Goal: Task Accomplishment & Management: Manage account settings

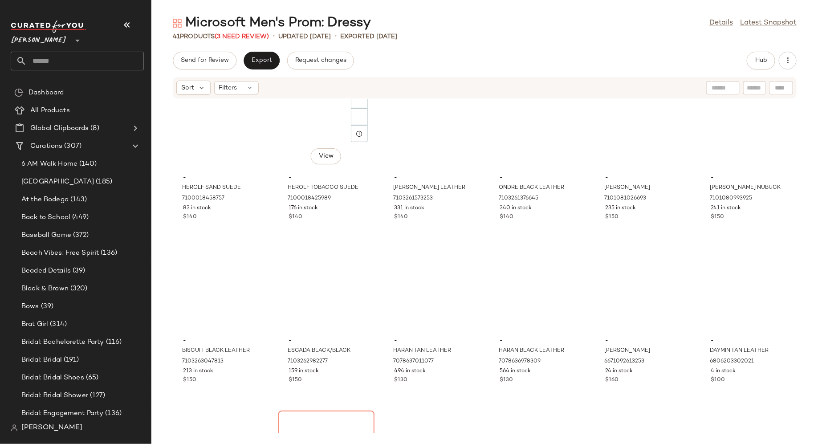
scroll to position [808, 0]
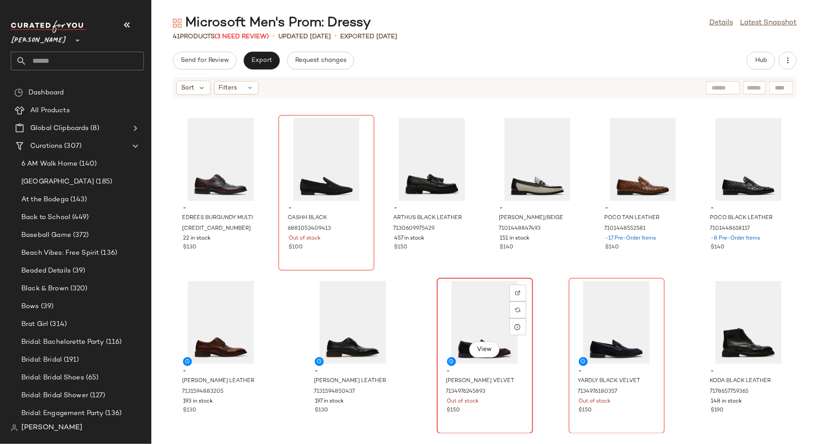
click at [474, 314] on div "View" at bounding box center [485, 322] width 90 height 83
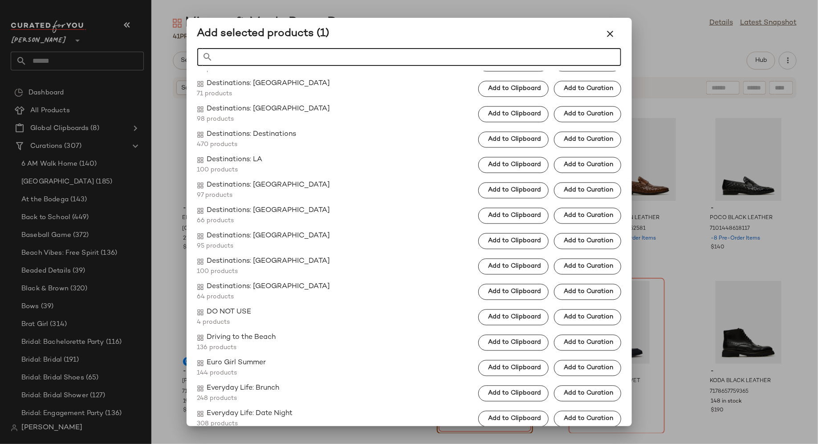
scroll to position [953, 0]
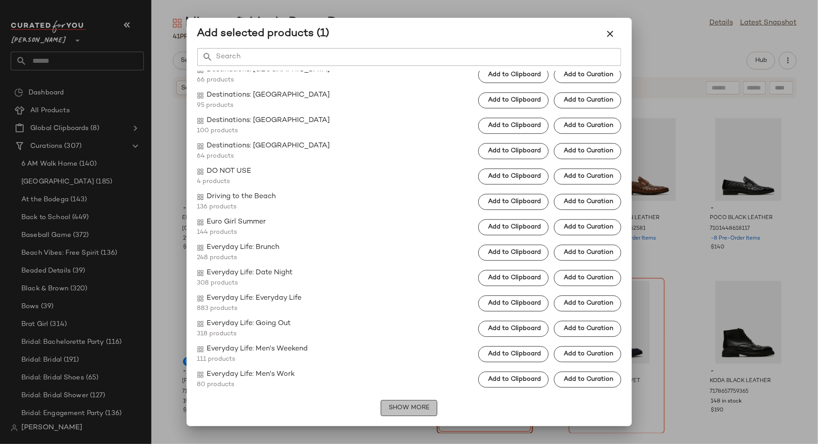
click at [420, 401] on button "Show More" at bounding box center [409, 408] width 57 height 16
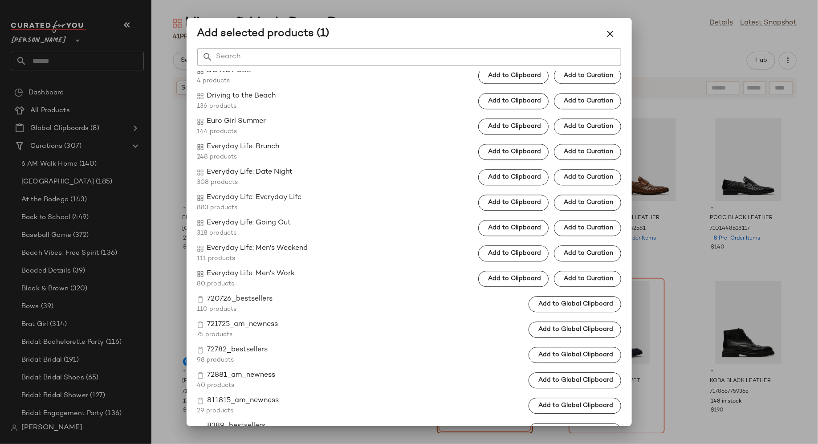
scroll to position [1129, 0]
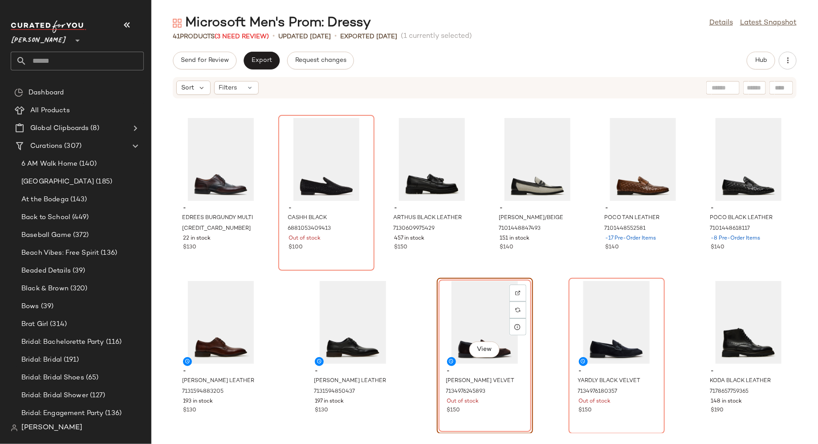
click at [283, 337] on div "- BISCUIT BLACK LEATHER 7103263047813 213 in stock $150 - ESCADA BLACK/BLACK 71…" at bounding box center [484, 266] width 667 height 334
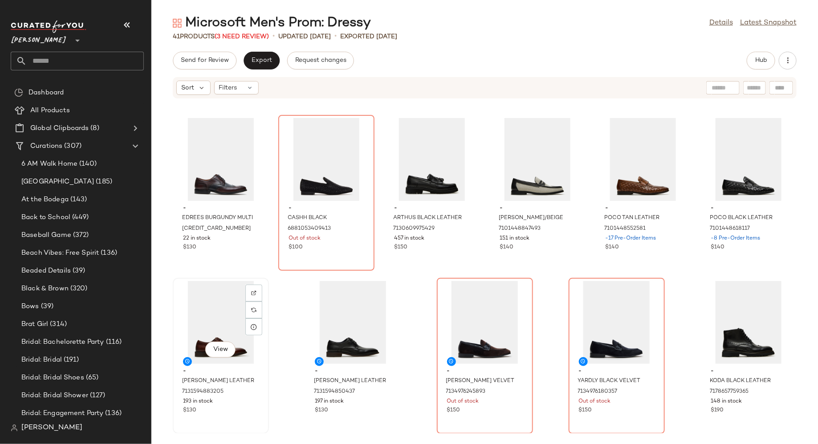
click at [225, 300] on div "View" at bounding box center [221, 322] width 90 height 83
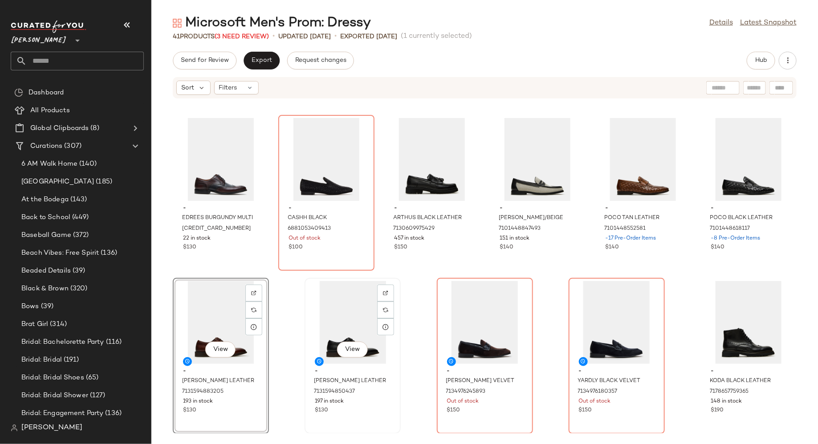
click at [334, 310] on div "View" at bounding box center [353, 322] width 90 height 83
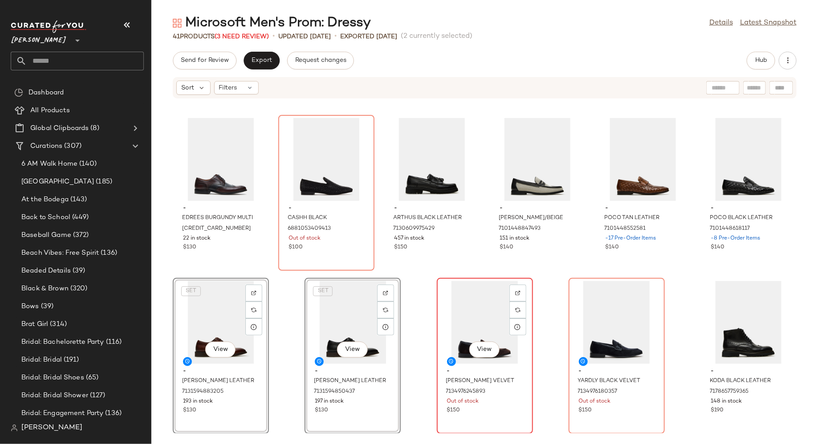
click at [441, 319] on div "View" at bounding box center [485, 322] width 90 height 83
click at [607, 296] on div "View" at bounding box center [617, 322] width 90 height 83
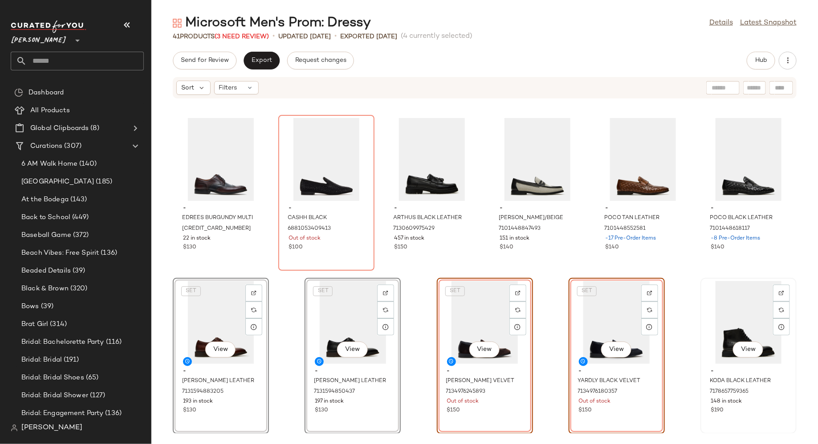
click at [725, 297] on div "View" at bounding box center [748, 322] width 90 height 83
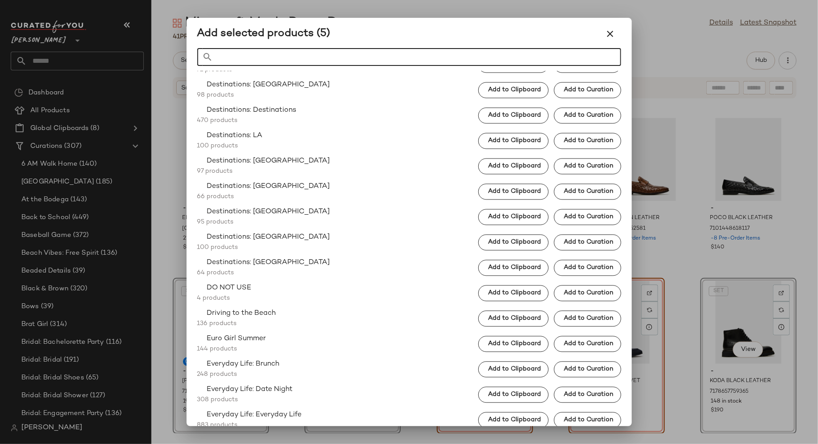
scroll to position [953, 0]
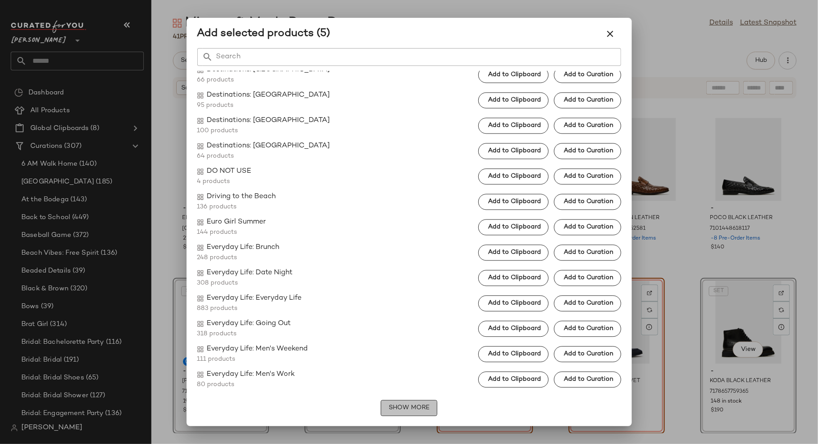
click at [407, 409] on span "Show More" at bounding box center [408, 407] width 41 height 7
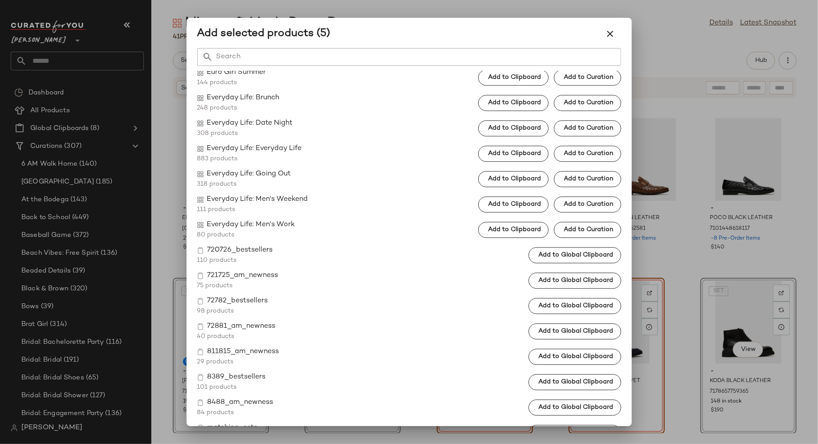
scroll to position [1129, 0]
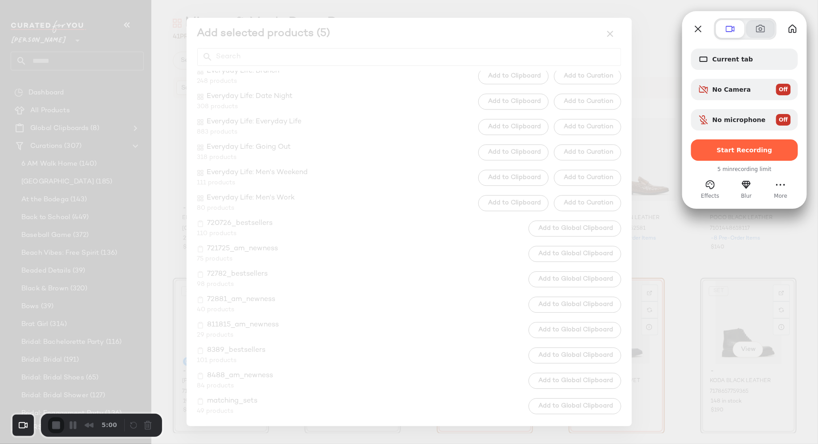
click at [763, 26] on span at bounding box center [760, 29] width 11 height 11
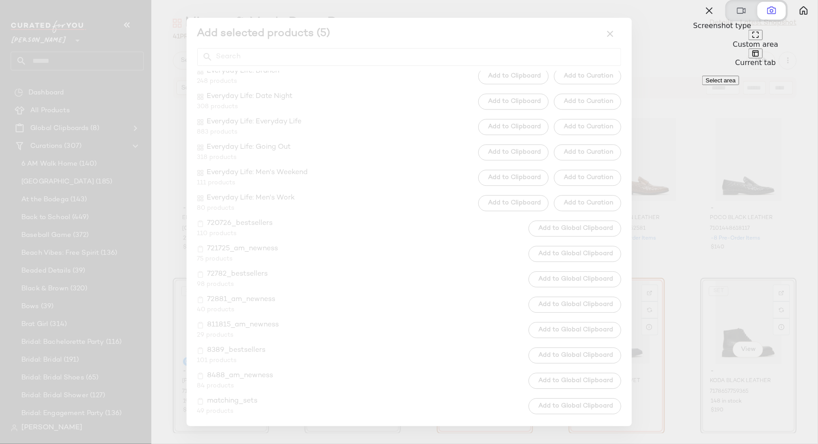
click at [763, 59] on button at bounding box center [755, 54] width 14 height 10
click at [730, 84] on span "Take screenshot" at bounding box center [727, 80] width 43 height 7
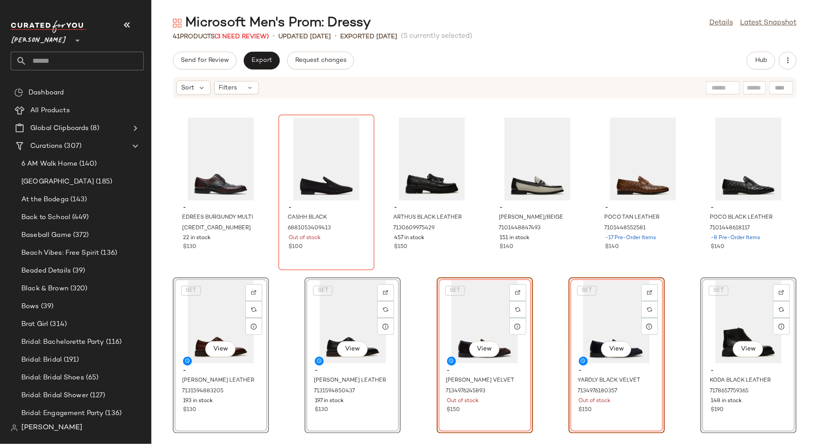
click at [419, 308] on div "- EDREES BURGUNDY MULTI 6990870708357 22 in stock $130 - CASHH BLACK 6881053409…" at bounding box center [484, 266] width 667 height 334
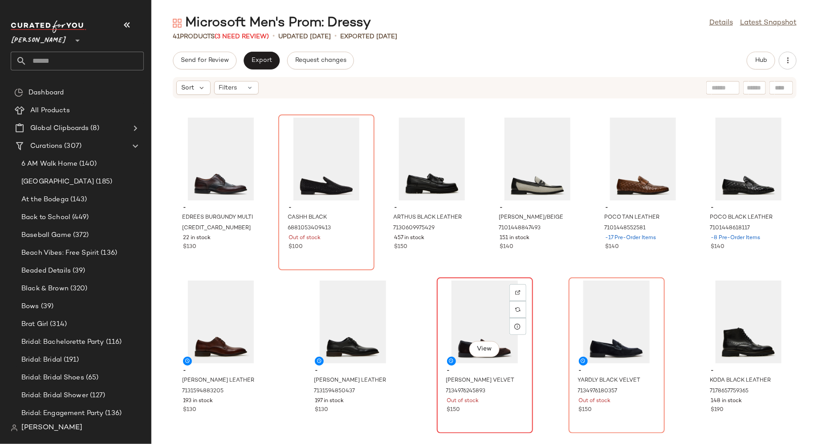
scroll to position [808, 0]
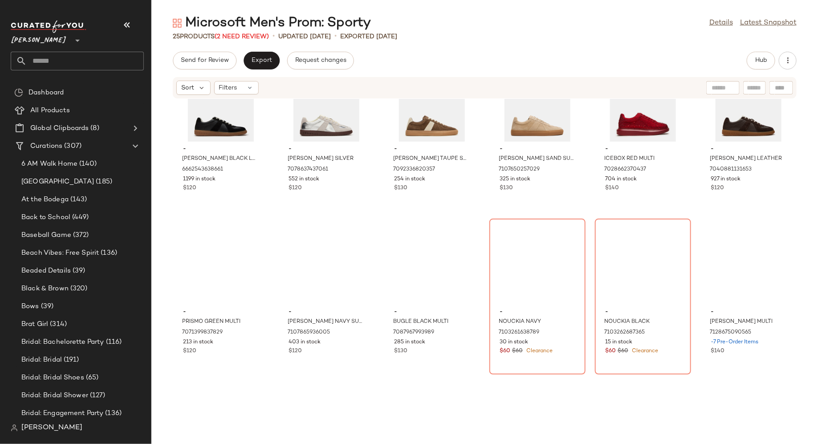
scroll to position [482, 0]
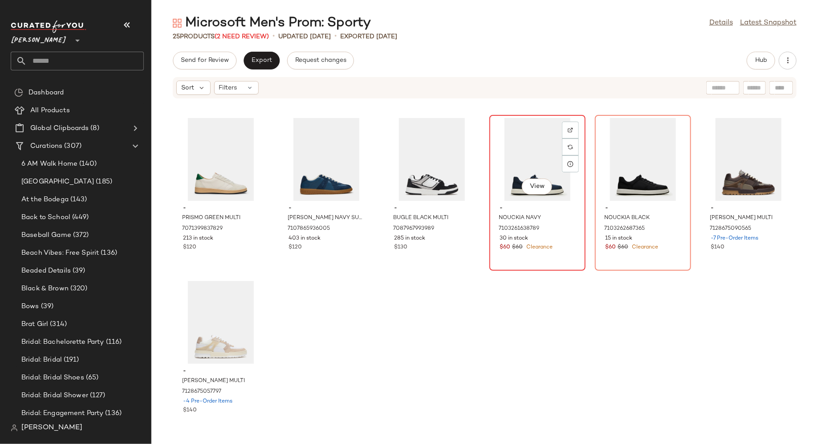
click at [514, 135] on div "View" at bounding box center [537, 159] width 90 height 83
click at [464, 316] on div "- DIXON BLACK LEATHER 6662543638661 1199 in stock $120 - DIXON SILVER 707863743…" at bounding box center [484, 266] width 667 height 334
click at [722, 155] on div "View" at bounding box center [748, 159] width 90 height 83
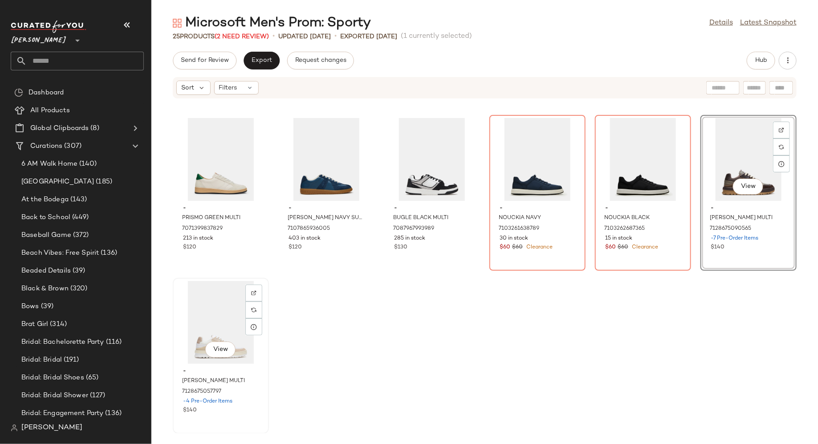
click at [217, 318] on div "View" at bounding box center [221, 322] width 90 height 83
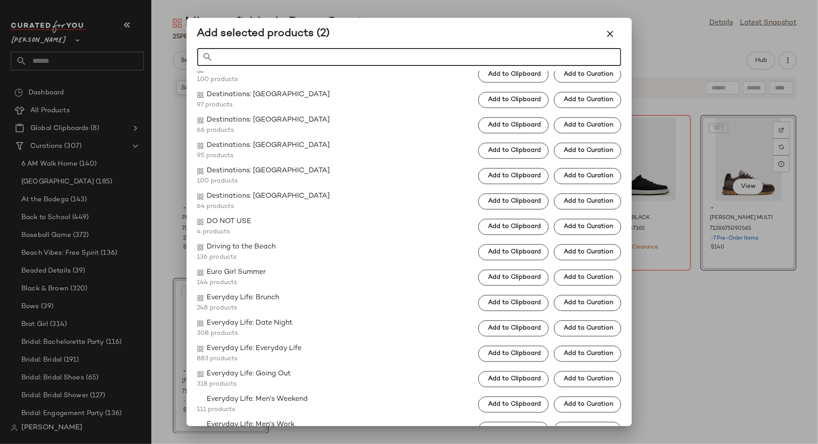
scroll to position [953, 0]
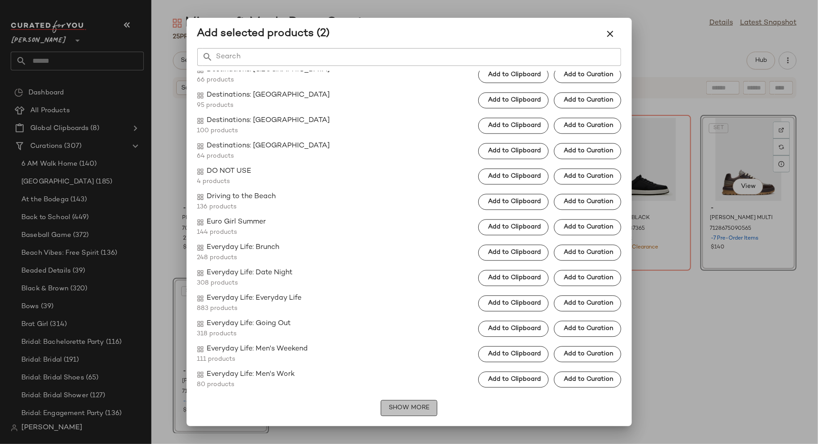
click at [388, 408] on span "Show More" at bounding box center [408, 407] width 41 height 7
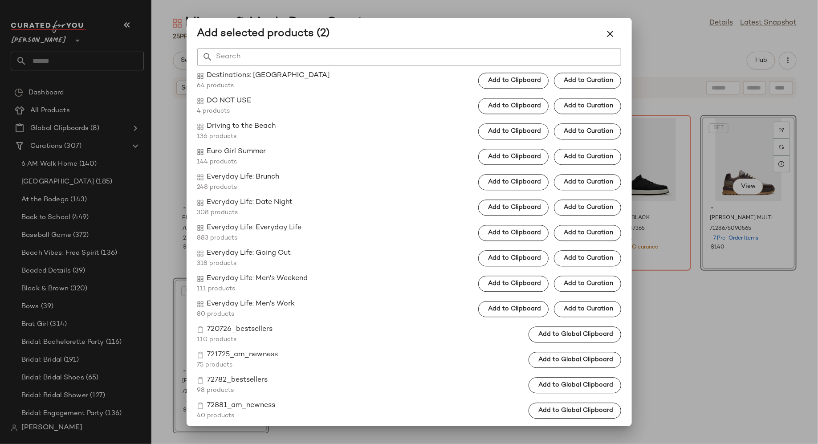
scroll to position [1129, 0]
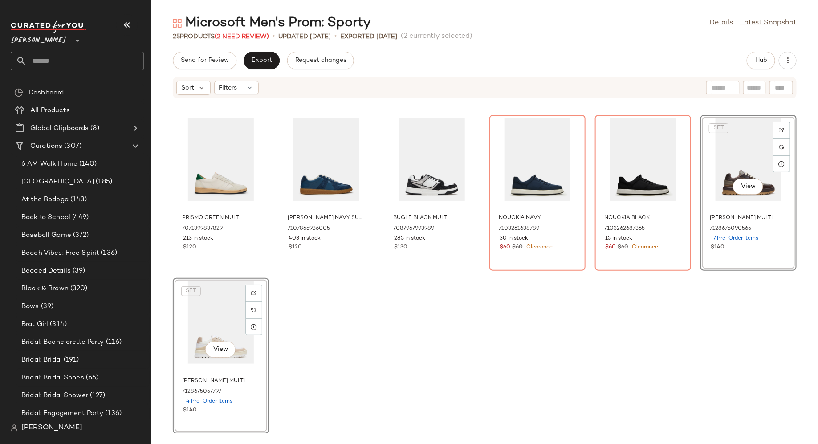
click at [396, 395] on div "- DIXON BLACK LEATHER 6662543638661 1199 in stock $120 - DIXON SILVER 707863743…" at bounding box center [484, 266] width 667 height 334
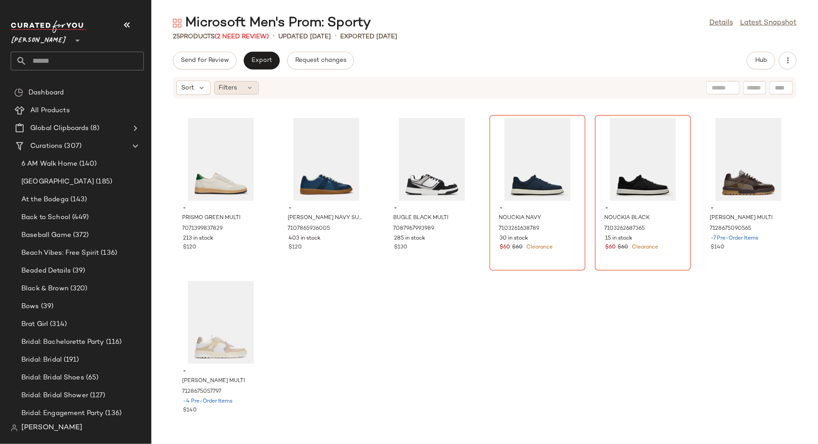
click at [252, 86] on icon at bounding box center [250, 87] width 7 height 7
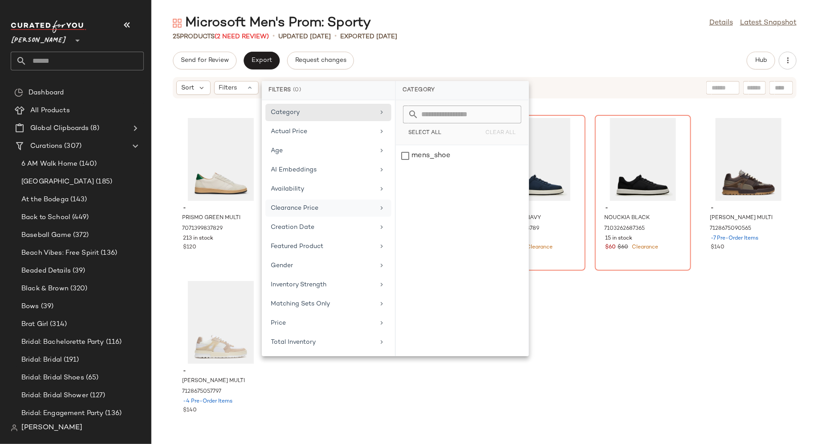
click at [289, 206] on div "Clearance Price" at bounding box center [323, 207] width 104 height 9
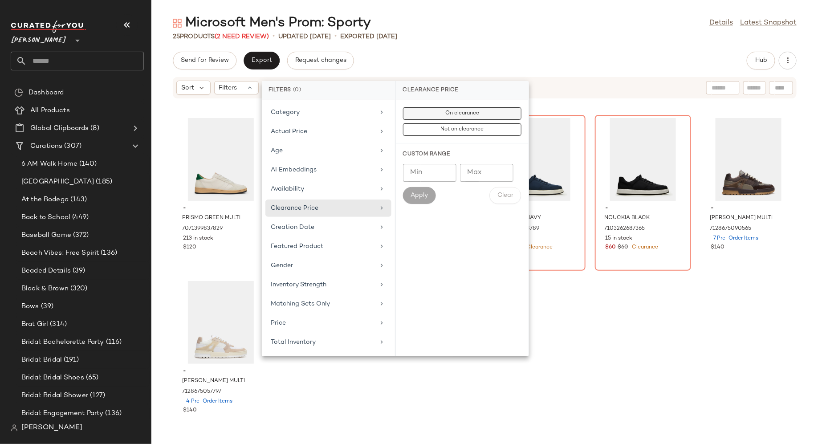
click at [458, 115] on span "On clearance" at bounding box center [462, 113] width 34 height 6
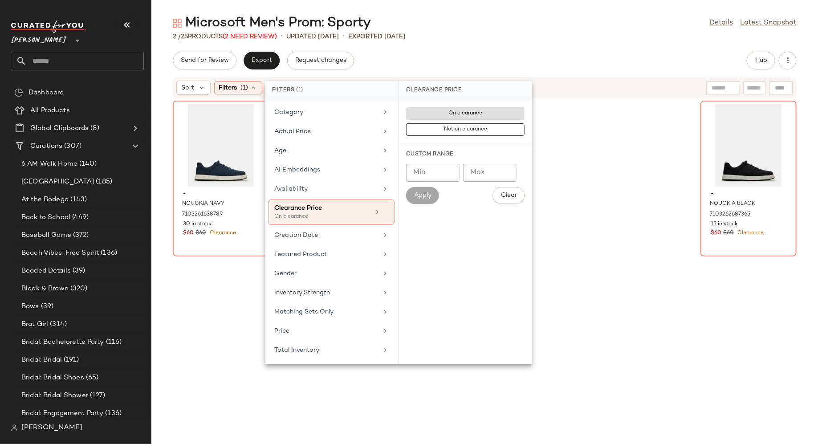
click at [627, 257] on div "- NOUCKIA NAVY 7103261638789 30 in stock $60 $60 Clearance - NOUCKIA BLACK 7103…" at bounding box center [484, 266] width 667 height 334
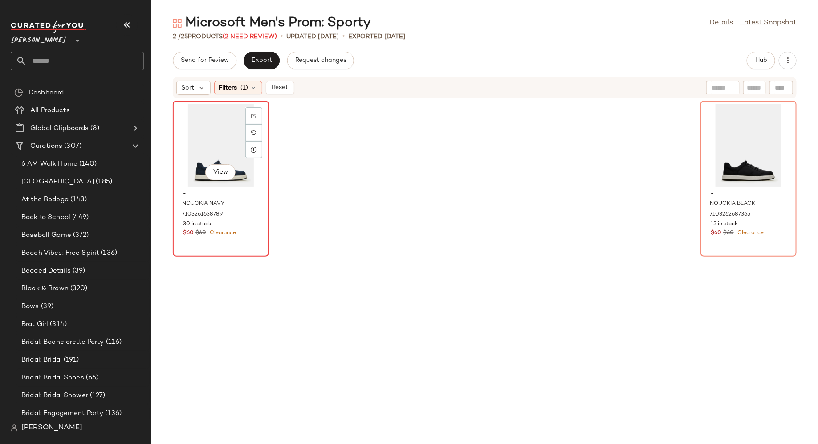
click at [221, 130] on div "View" at bounding box center [221, 145] width 90 height 83
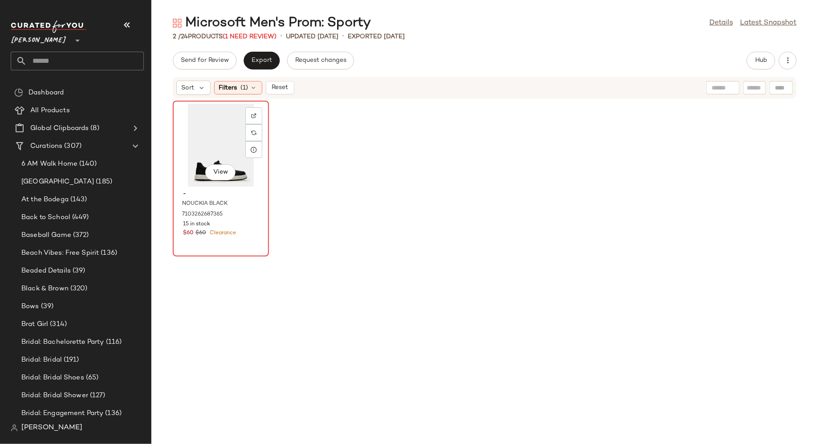
click at [222, 130] on div "View" at bounding box center [221, 145] width 90 height 83
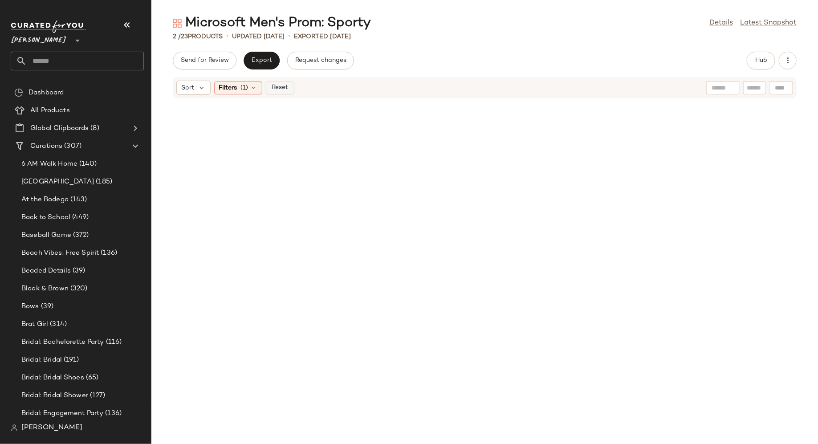
click at [286, 88] on span "Reset" at bounding box center [279, 87] width 17 height 7
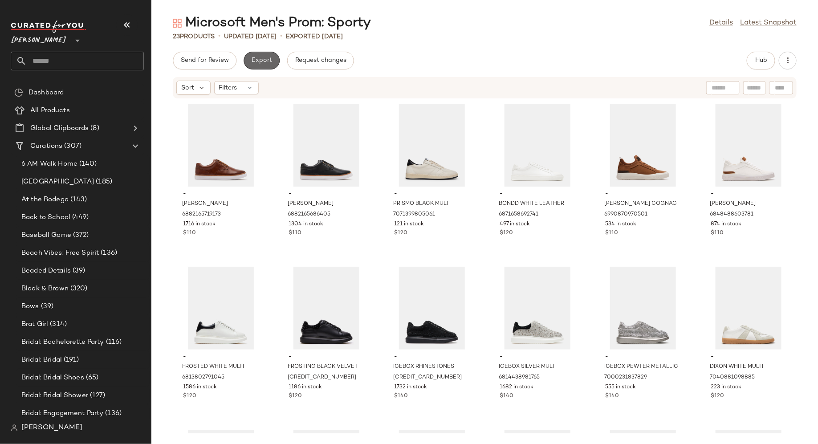
click at [266, 59] on span "Export" at bounding box center [261, 60] width 21 height 7
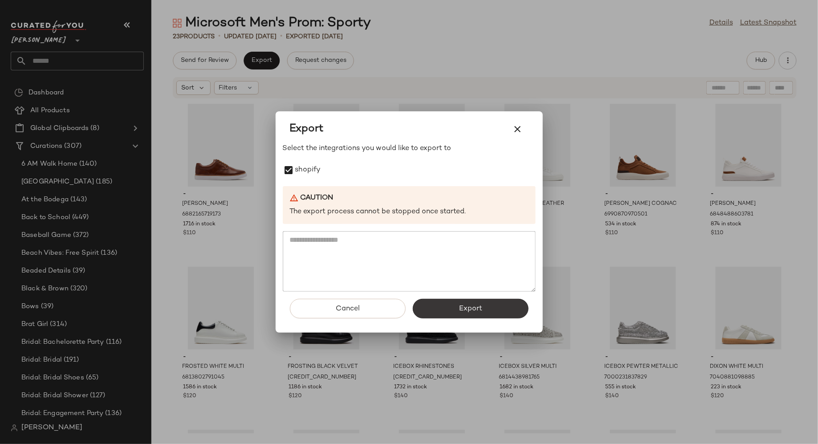
click at [457, 307] on button "Export" at bounding box center [471, 309] width 116 height 20
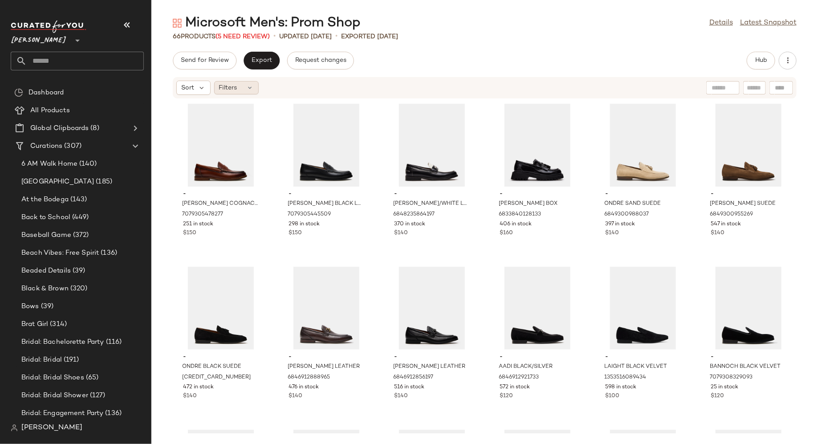
click at [251, 86] on icon at bounding box center [250, 87] width 7 height 7
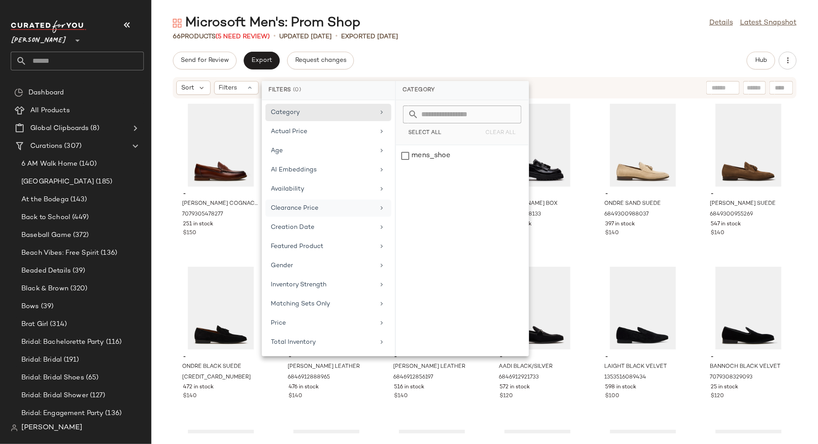
click at [297, 203] on div "Clearance Price" at bounding box center [323, 207] width 104 height 9
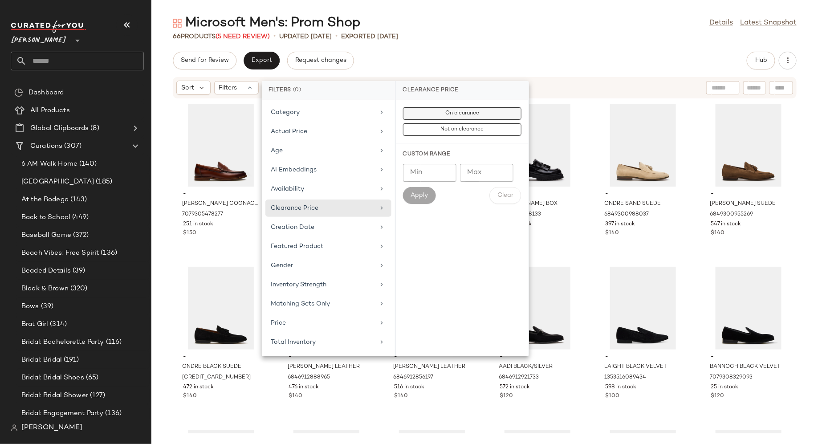
click at [455, 123] on button "On clearance" at bounding box center [462, 129] width 118 height 12
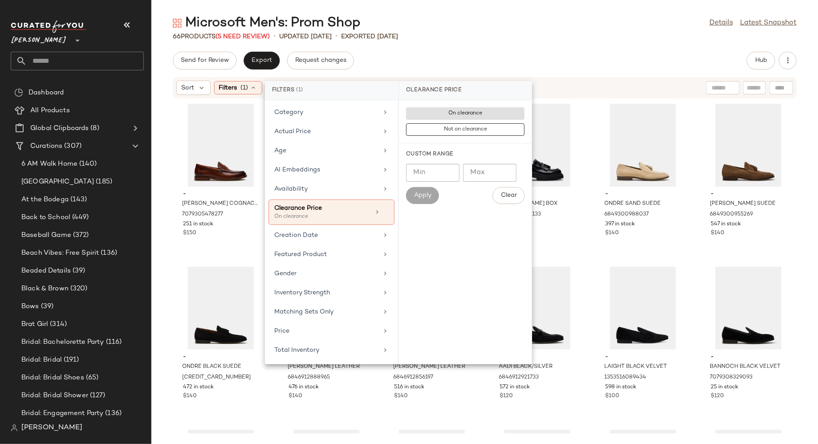
click at [534, 45] on div "Microsoft Men's: Prom Shop Details Latest Snapshot 66 Products (5 Need Review) …" at bounding box center [484, 229] width 667 height 430
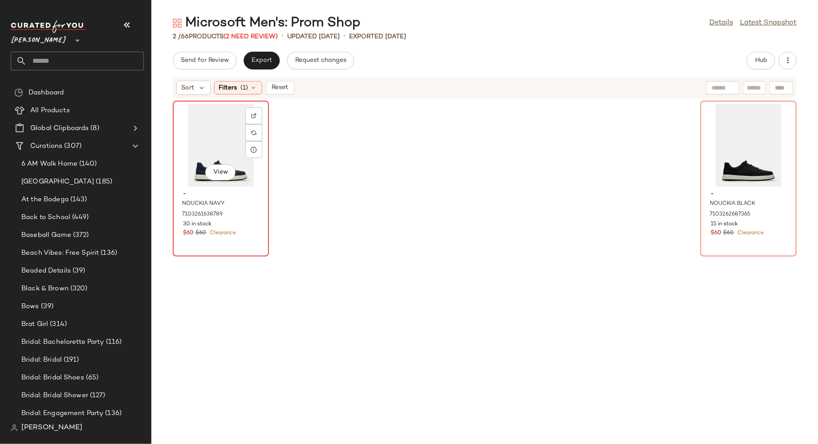
click at [219, 150] on div "View" at bounding box center [221, 145] width 90 height 83
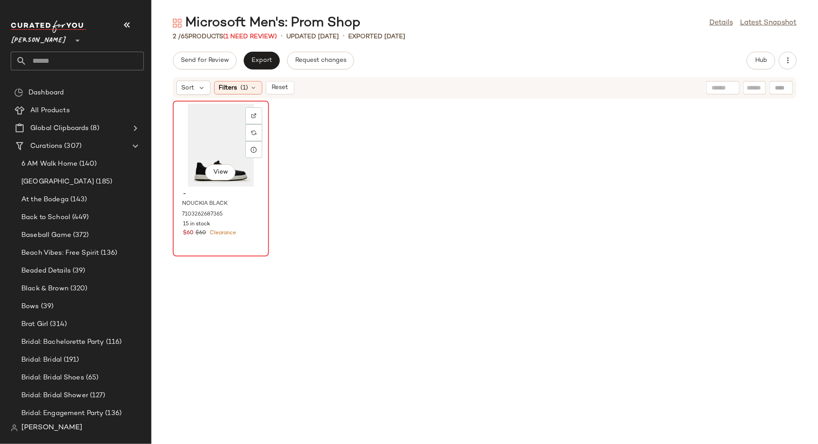
click at [219, 150] on div "View" at bounding box center [221, 145] width 90 height 83
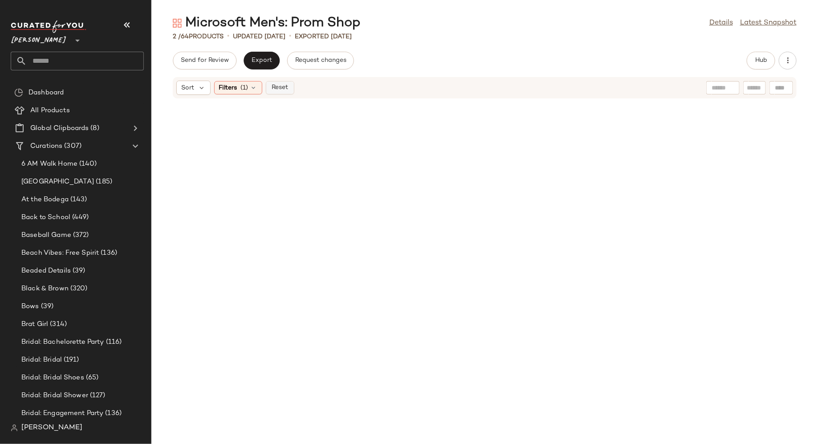
click at [277, 92] on button "Reset" at bounding box center [280, 87] width 28 height 13
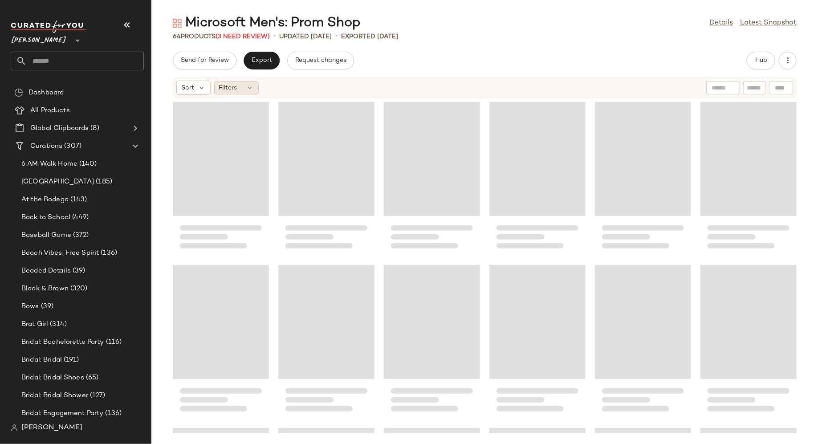
click at [252, 88] on icon at bounding box center [250, 87] width 7 height 7
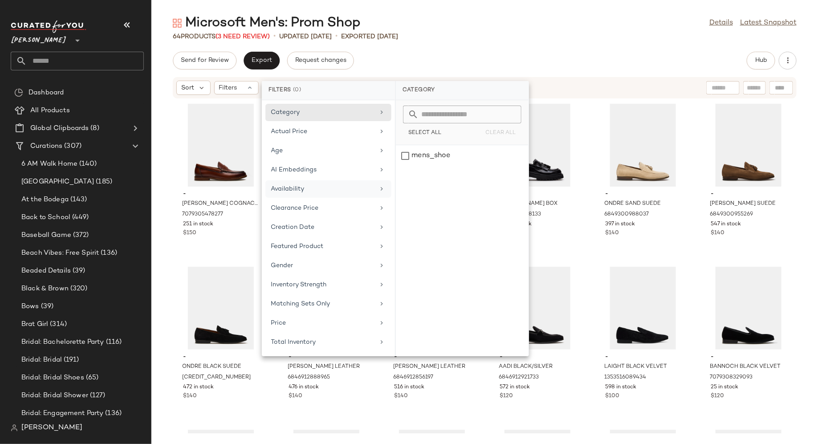
click at [309, 199] on div "Availability" at bounding box center [328, 207] width 126 height 17
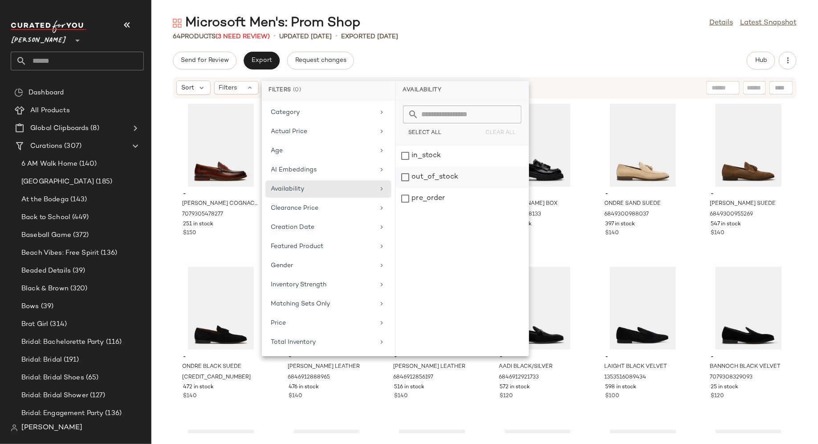
click at [407, 188] on div "out_of_stock" at bounding box center [462, 198] width 133 height 21
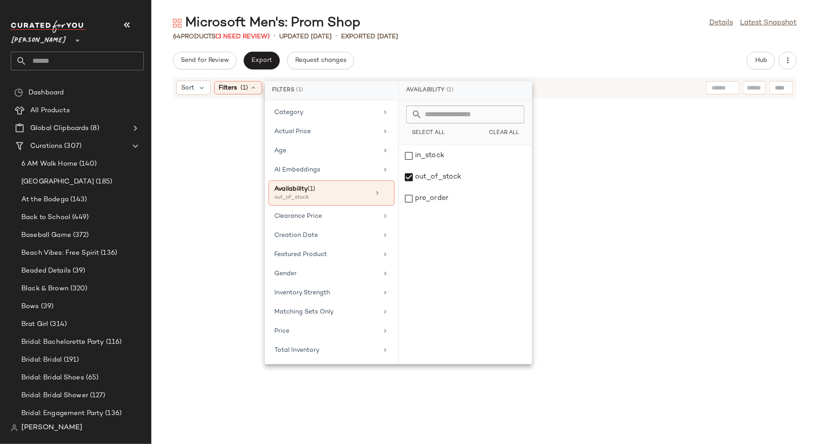
click at [489, 52] on div "Send for Review Export Request changes Hub" at bounding box center [485, 61] width 624 height 18
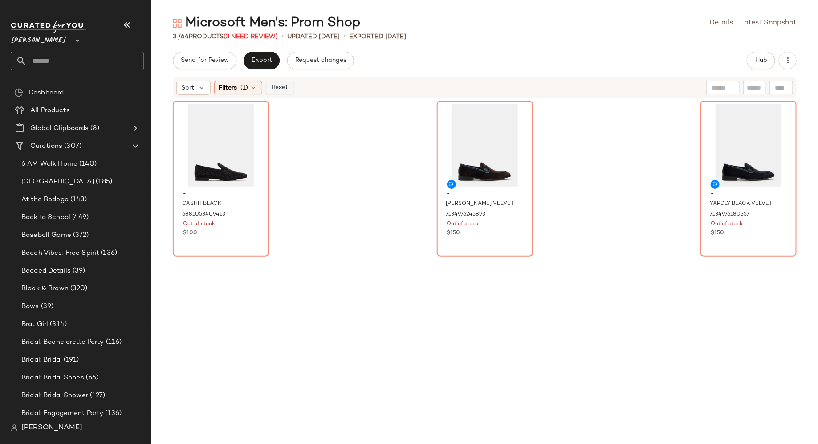
click at [292, 85] on button "Reset" at bounding box center [280, 87] width 28 height 13
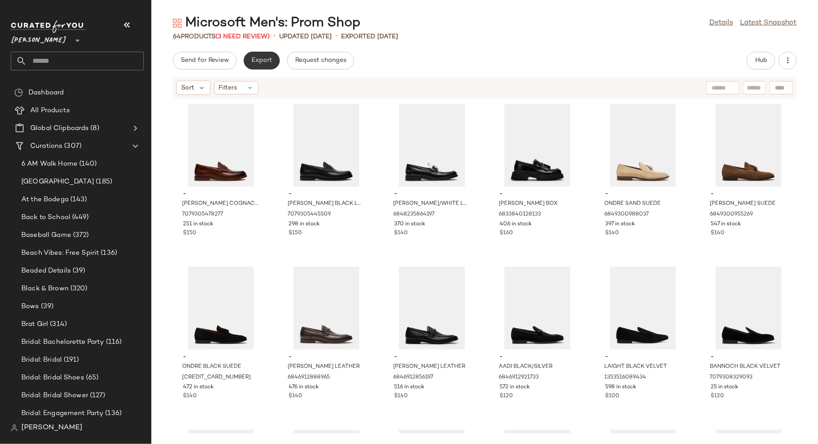
click at [257, 61] on span "Export" at bounding box center [261, 60] width 21 height 7
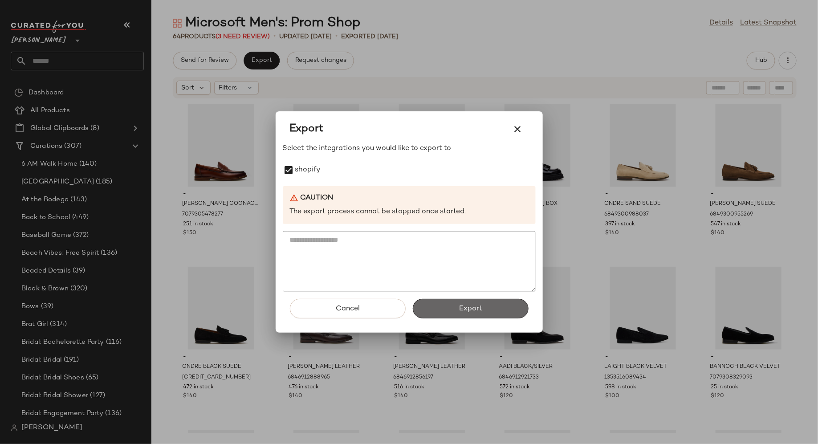
click at [449, 307] on button "Export" at bounding box center [471, 309] width 116 height 20
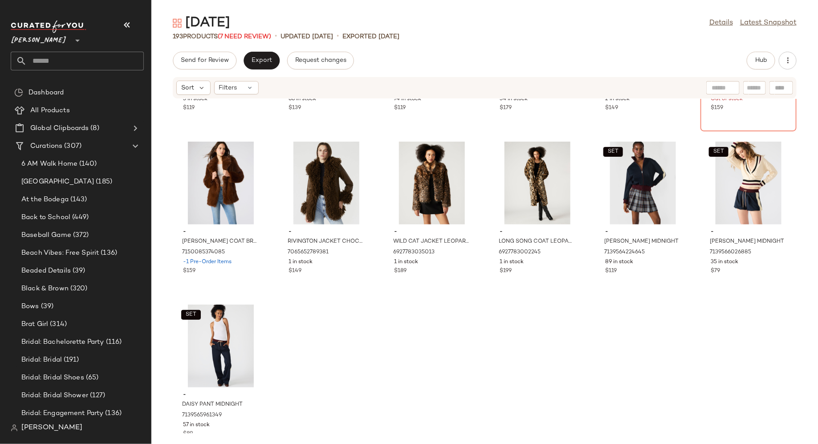
scroll to position [5044, 0]
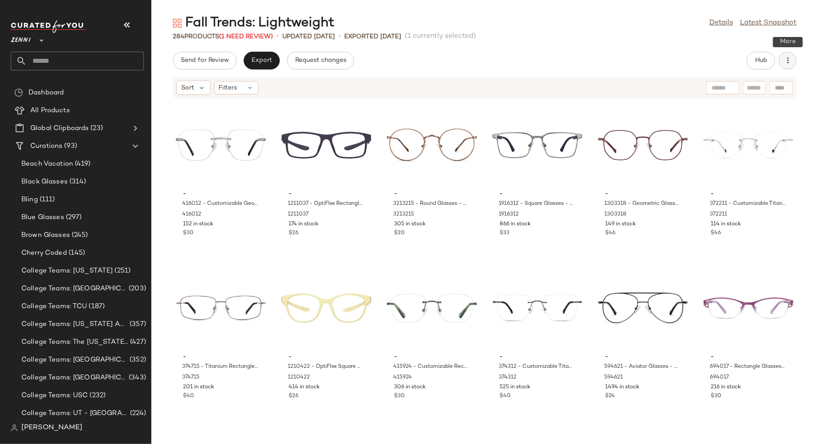
click at [793, 62] on button "button" at bounding box center [788, 61] width 18 height 18
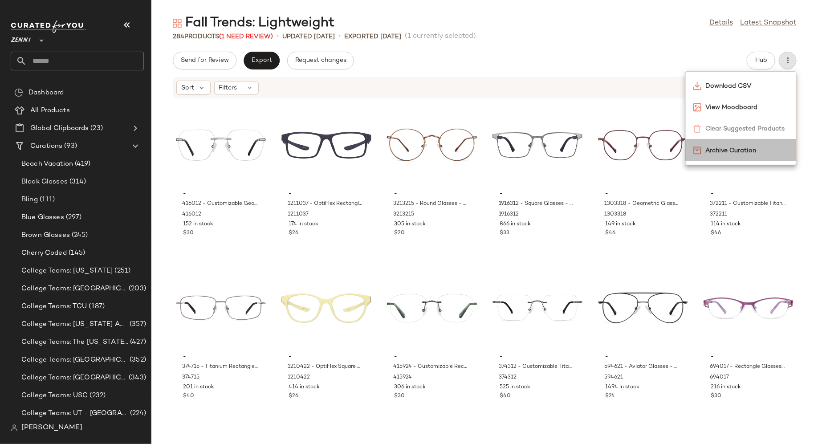
click at [744, 152] on span "Archive Curation" at bounding box center [747, 150] width 84 height 9
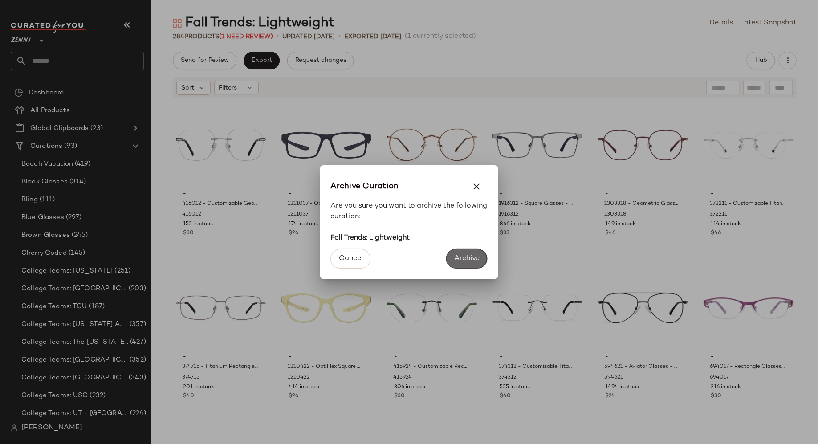
click at [481, 261] on button "Archive" at bounding box center [466, 259] width 41 height 20
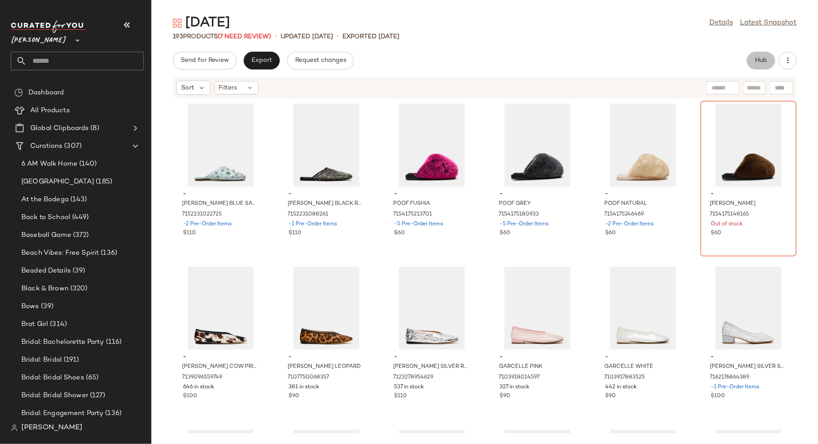
click at [759, 61] on span "Hub" at bounding box center [761, 60] width 12 height 7
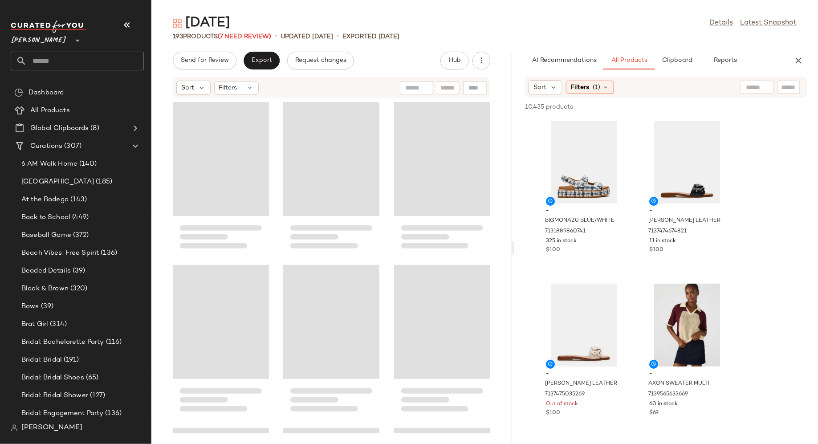
drag, startPoint x: 485, startPoint y: 248, endPoint x: 516, endPoint y: 249, distance: 30.3
click at [516, 249] on div "[DATE] Details Latest Snapshot 193 Products (7 Need Review) • updated [DATE] • …" at bounding box center [484, 229] width 667 height 430
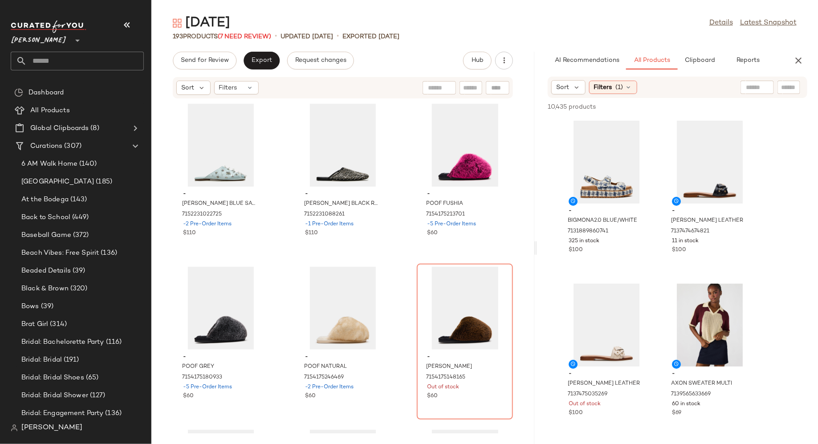
drag, startPoint x: 512, startPoint y: 245, endPoint x: 537, endPoint y: 246, distance: 24.5
click at [537, 246] on div "[DATE] Details Latest Snapshot 193 Products (7 Need Review) • updated [DATE] • …" at bounding box center [484, 229] width 667 height 430
click at [785, 87] on input "Filter" at bounding box center [759, 87] width 76 height 9
paste input "**********"
type input "**********"
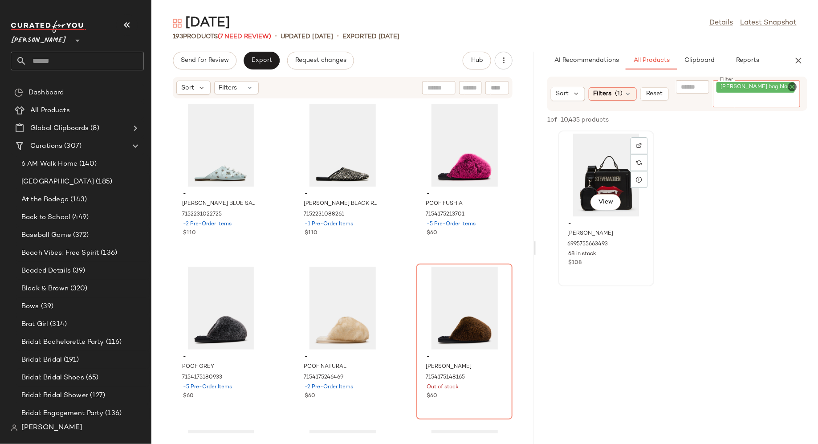
click at [603, 163] on div "View" at bounding box center [606, 175] width 90 height 83
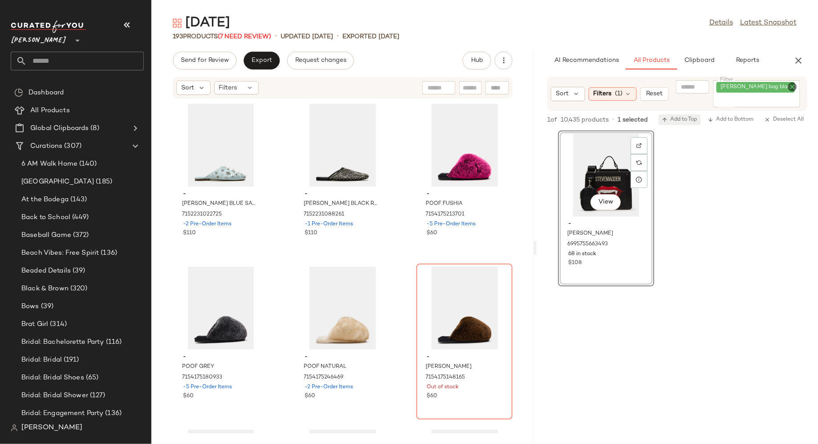
click at [683, 119] on span "Add to Top" at bounding box center [679, 120] width 35 height 6
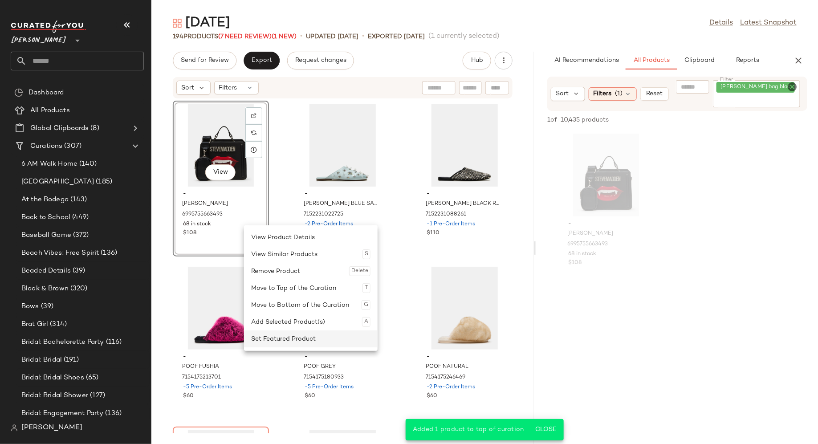
click at [278, 341] on div "Set Featured Product" at bounding box center [310, 338] width 119 height 17
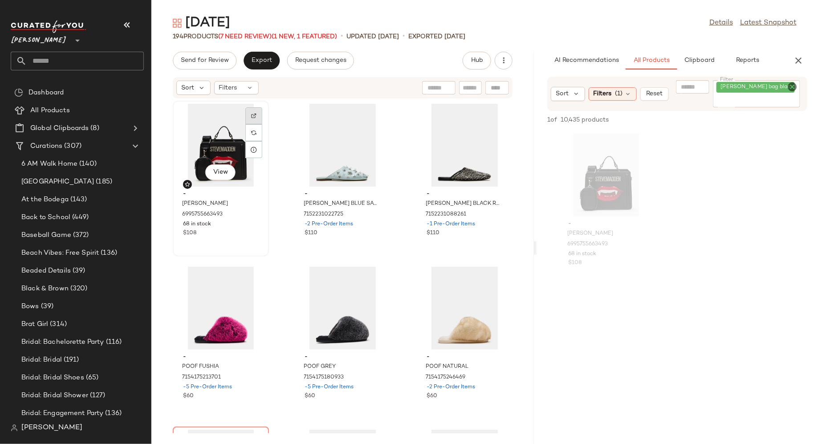
click at [256, 114] on img at bounding box center [253, 115] width 5 height 5
click at [791, 87] on icon "Clear Filter" at bounding box center [792, 86] width 11 height 11
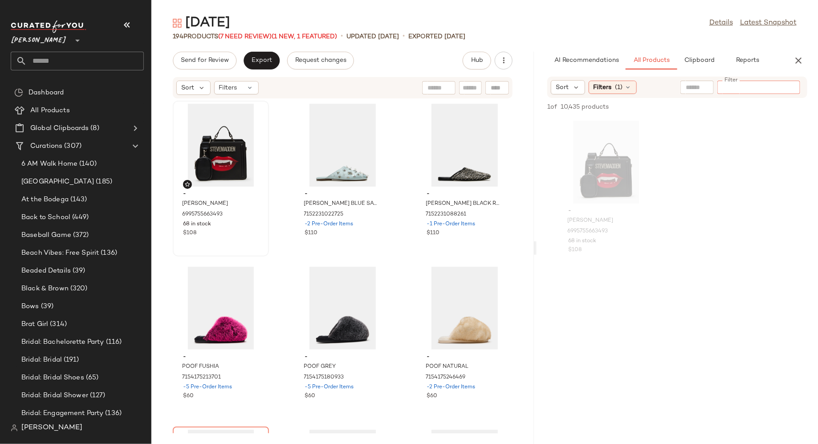
click at [755, 92] on div at bounding box center [758, 87] width 83 height 13
click at [755, 89] on input "Filter" at bounding box center [759, 87] width 76 height 9
type input "**********"
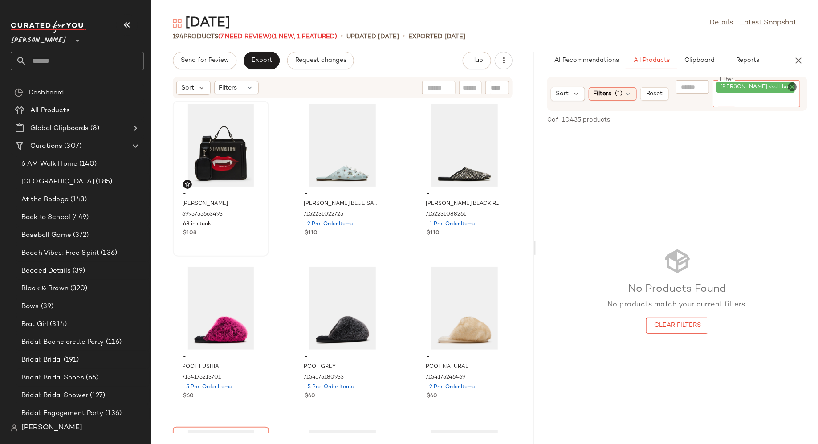
click at [793, 87] on icon "Clear Filter" at bounding box center [792, 86] width 11 height 11
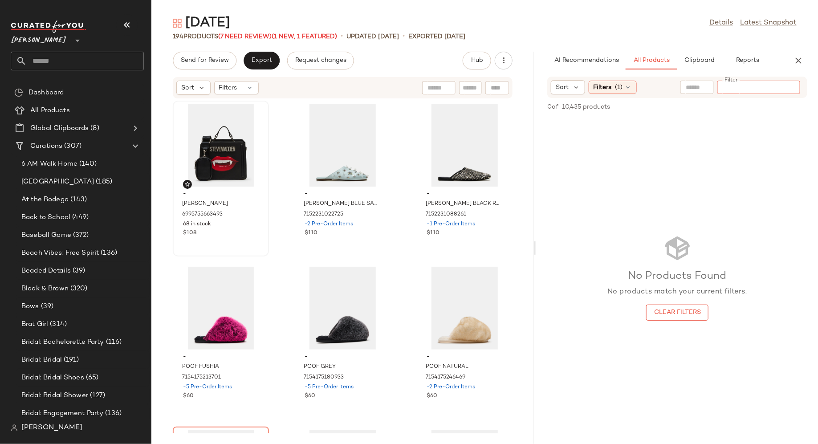
click at [756, 89] on input "Filter" at bounding box center [759, 87] width 76 height 9
type input "**********"
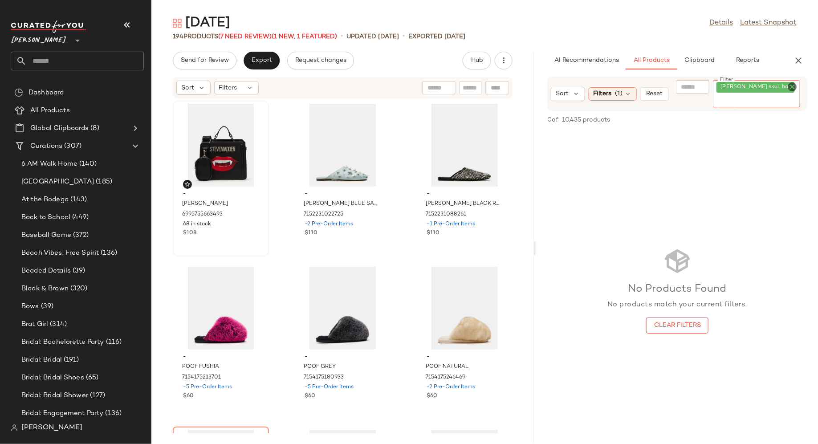
click at [792, 83] on icon "Clear Filter" at bounding box center [792, 86] width 11 height 11
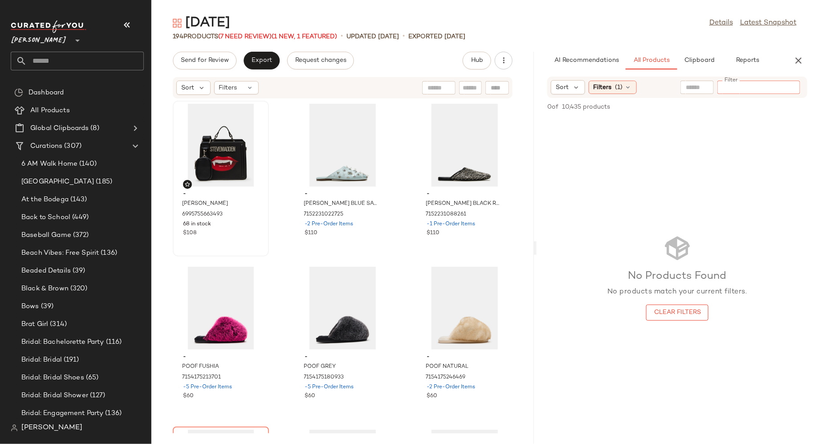
click at [773, 84] on input "Filter" at bounding box center [759, 87] width 76 height 9
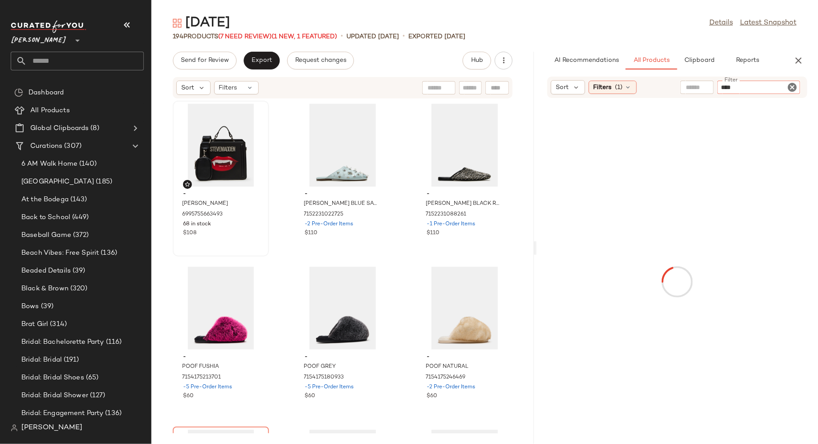
type input "*****"
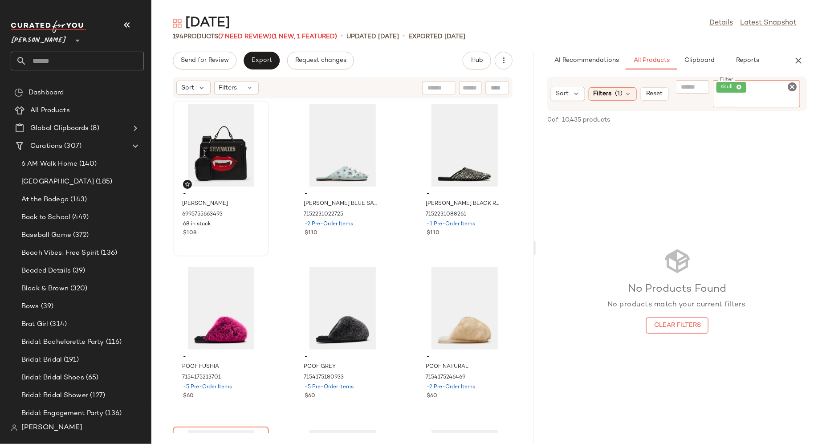
click at [793, 87] on icon "Clear Filter" at bounding box center [792, 86] width 11 height 11
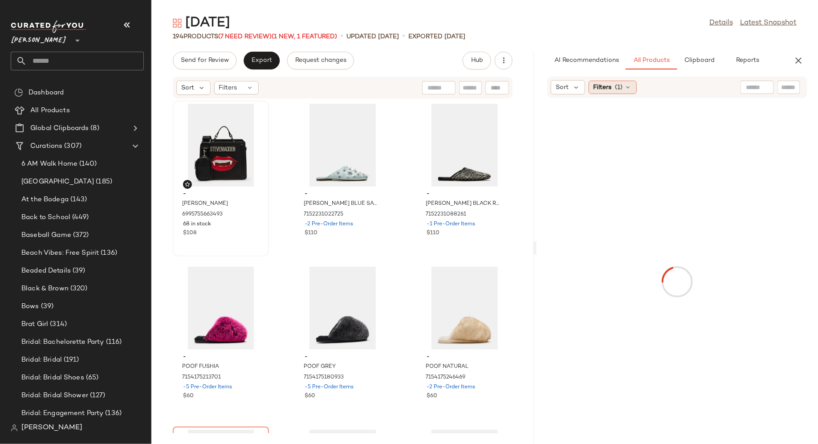
click at [632, 85] on div "Filters (1)" at bounding box center [613, 87] width 48 height 13
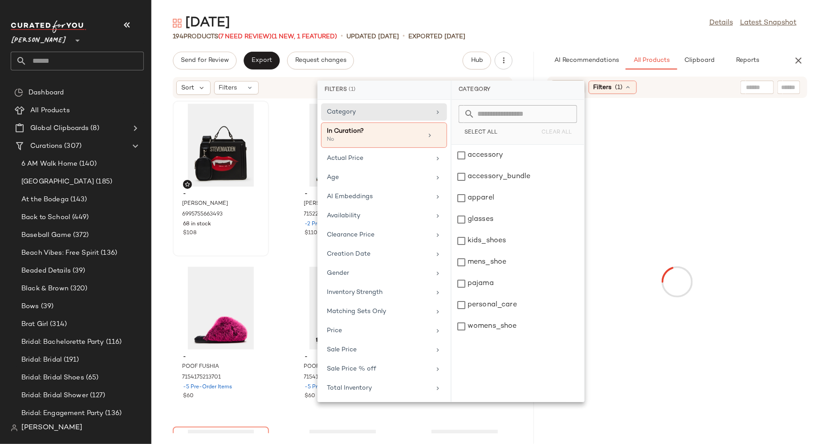
click at [643, 23] on div "[DATE] Details Latest Snapshot" at bounding box center [484, 23] width 667 height 18
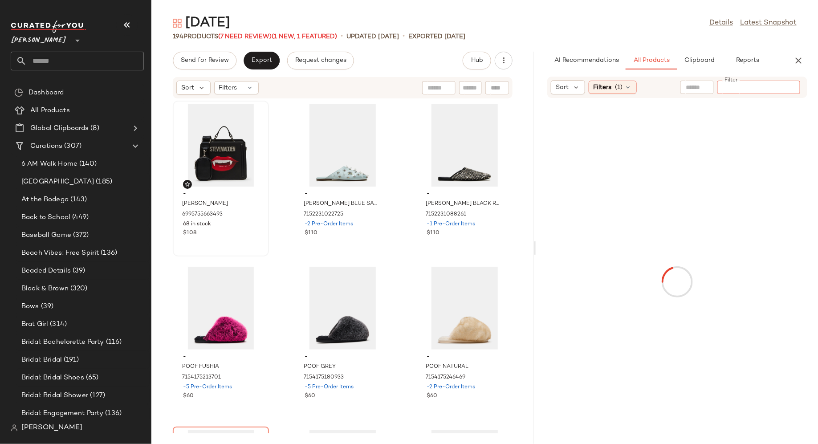
click at [789, 84] on input "Filter" at bounding box center [759, 87] width 76 height 9
type input "******"
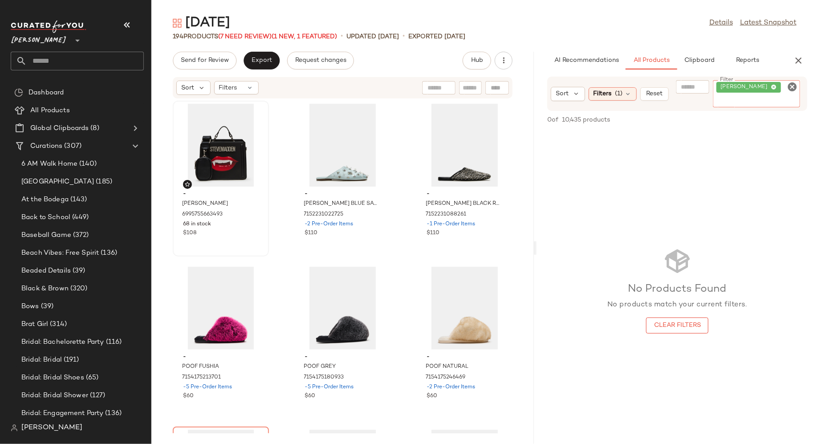
click at [791, 88] on icon "Clear Filter" at bounding box center [792, 86] width 11 height 11
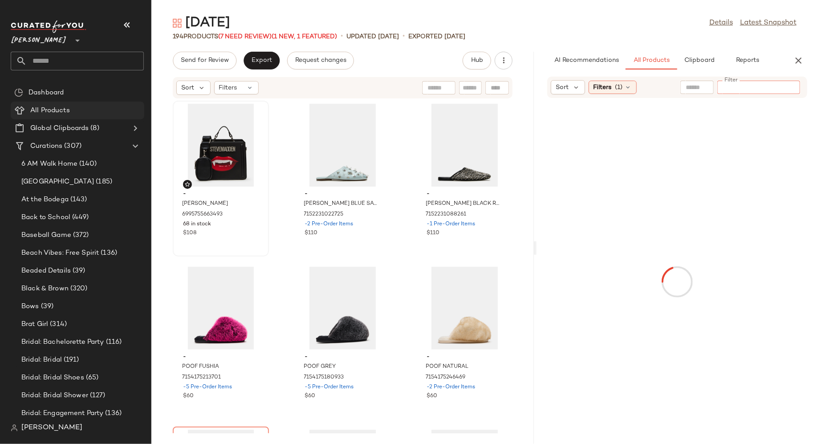
click at [62, 107] on span "All Products" at bounding box center [50, 111] width 40 height 10
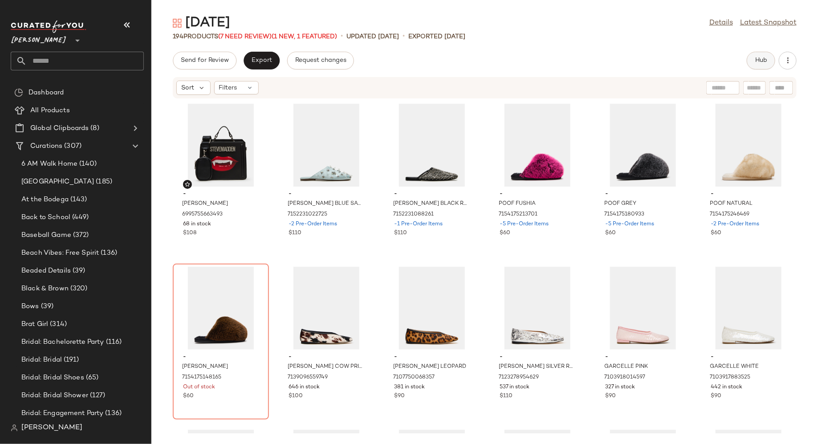
click at [768, 60] on button "Hub" at bounding box center [761, 61] width 28 height 18
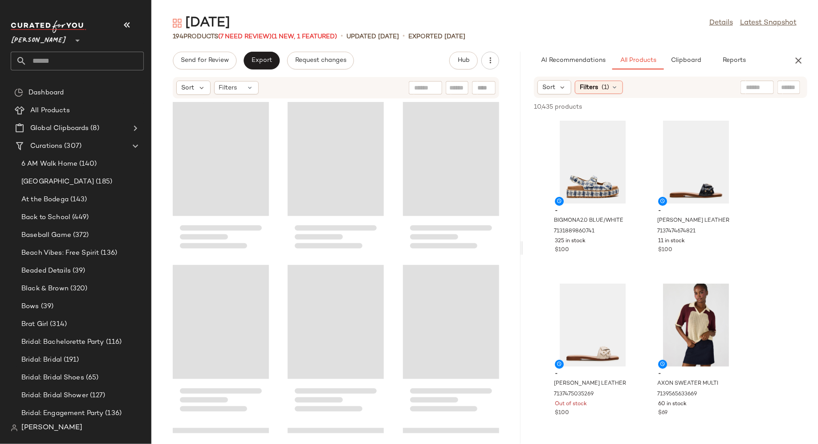
drag, startPoint x: 484, startPoint y: 245, endPoint x: 528, endPoint y: 246, distance: 43.6
click at [528, 246] on div "Halloween Details Latest Snapshot 194 Products (7 Need Review) (1 New, 1 Featur…" at bounding box center [484, 229] width 667 height 430
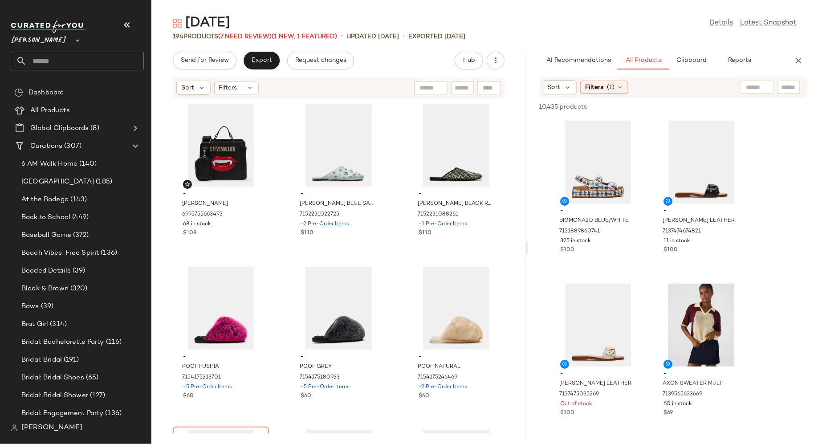
click at [786, 86] on input "text" at bounding box center [789, 87] width 16 height 9
paste input "**********"
type input "**********"
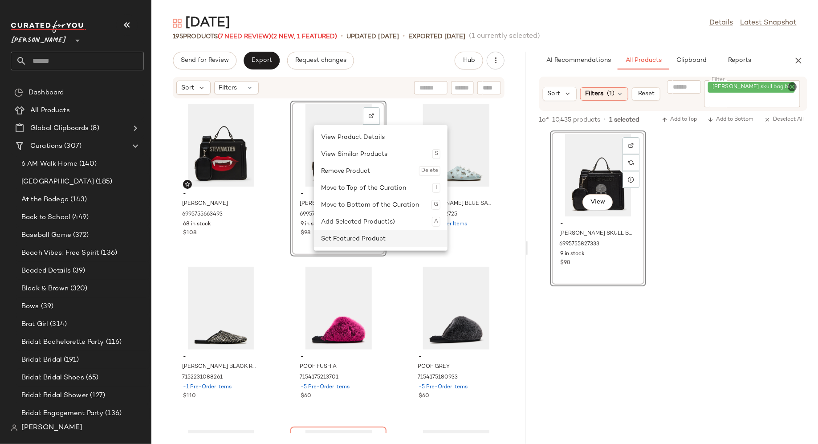
click at [342, 242] on div "Set Featured Product" at bounding box center [380, 238] width 119 height 17
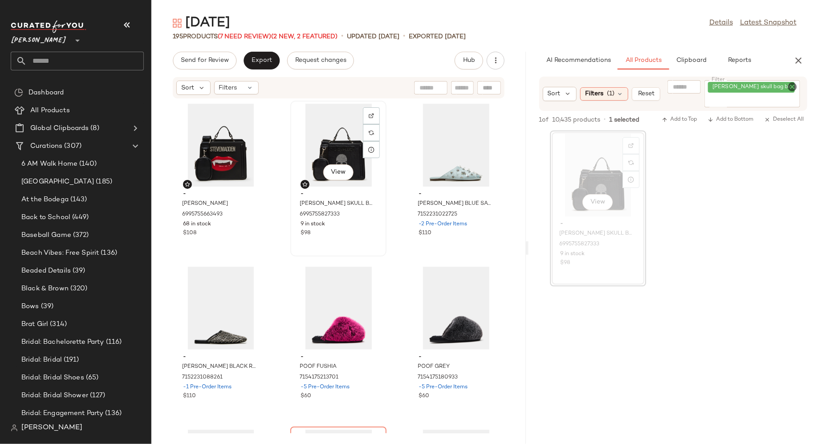
click at [361, 241] on div "View - EVELYN SKULL BAG BLACK 6995755827333 9 in stock $98" at bounding box center [338, 179] width 94 height 154
click at [371, 114] on img at bounding box center [371, 115] width 5 height 5
click at [794, 88] on icon "Clear Filter" at bounding box center [792, 86] width 11 height 11
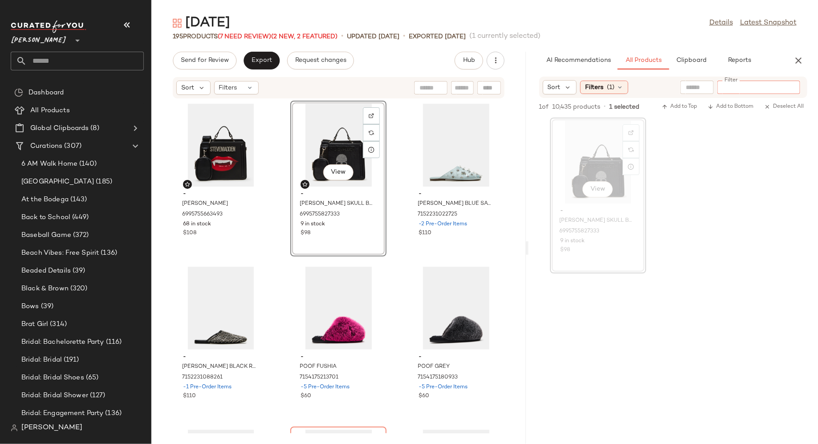
click at [784, 89] on input "Filter" at bounding box center [759, 87] width 76 height 9
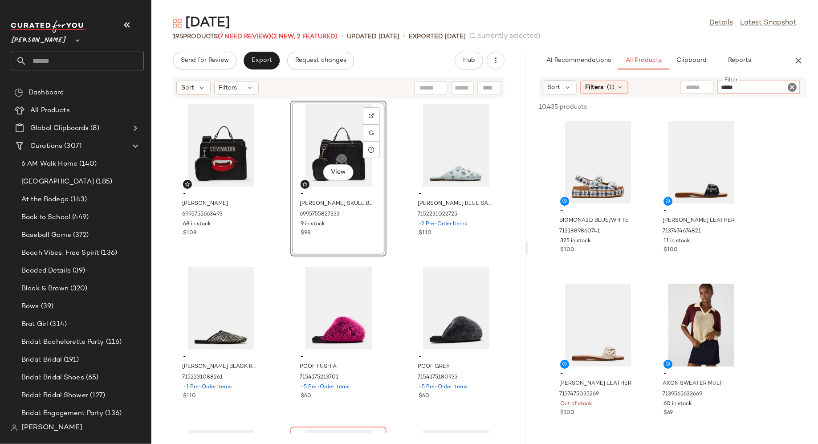
type input "******"
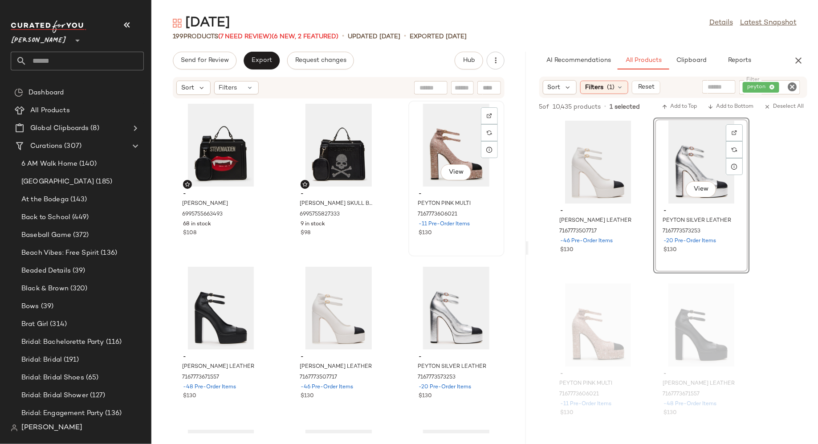
click at [427, 151] on div "View" at bounding box center [456, 145] width 90 height 83
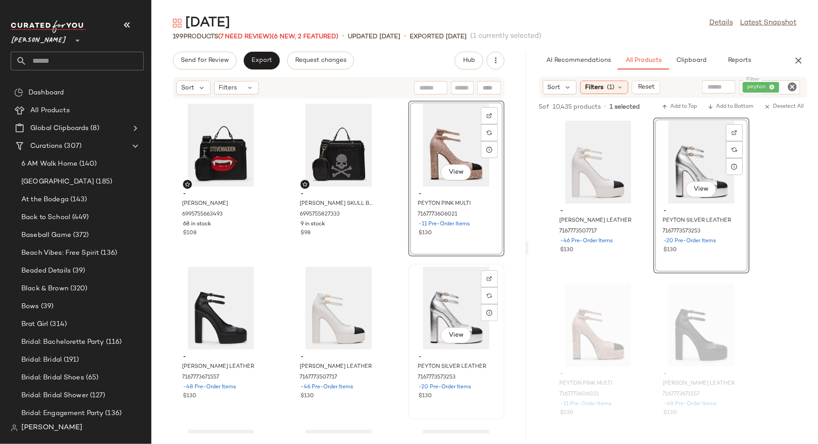
click at [430, 399] on div "$130" at bounding box center [457, 396] width 76 height 8
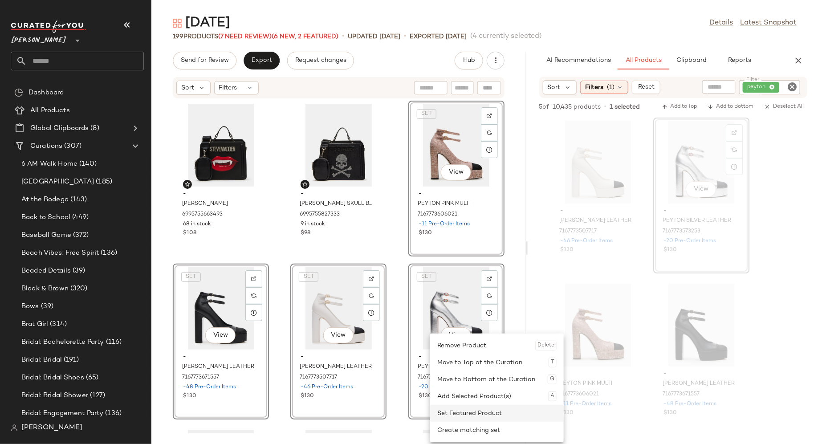
click at [451, 413] on div "Set Featured Product" at bounding box center [496, 413] width 119 height 17
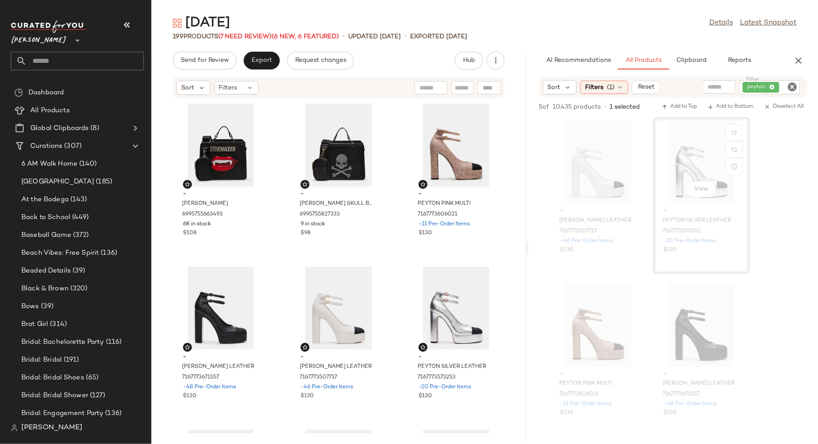
click at [392, 368] on div "- EVELYN FANG BAG BLACK 6995755663493 68 in stock $108 - EVELYN SKULL BAG BLACK…" at bounding box center [338, 266] width 374 height 334
click at [794, 87] on icon "Clear Filter" at bounding box center [792, 86] width 11 height 11
click at [774, 87] on input "Filter" at bounding box center [759, 87] width 76 height 9
paste input "**********"
type input "**********"
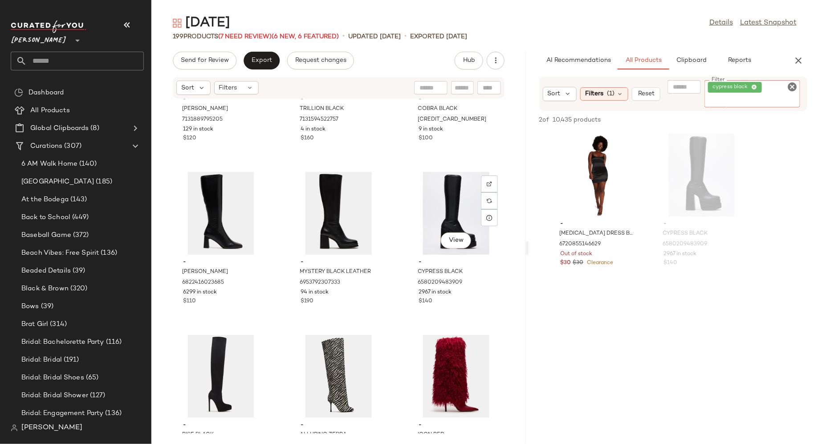
scroll to position [3690, 0]
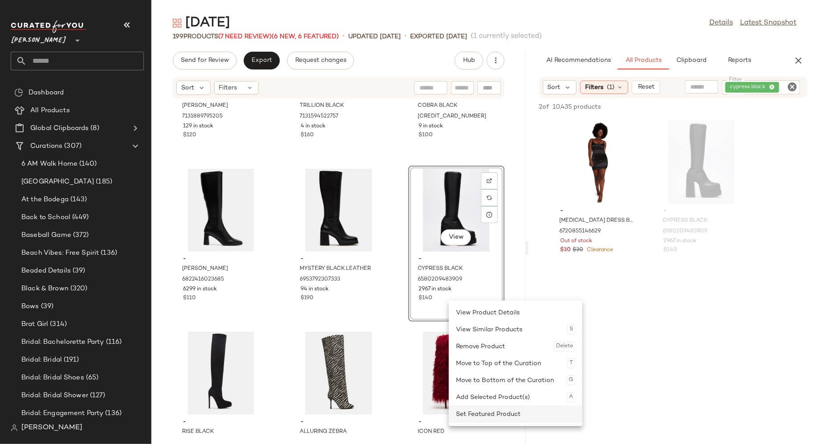
click at [475, 406] on div "Set Featured Product" at bounding box center [515, 414] width 119 height 17
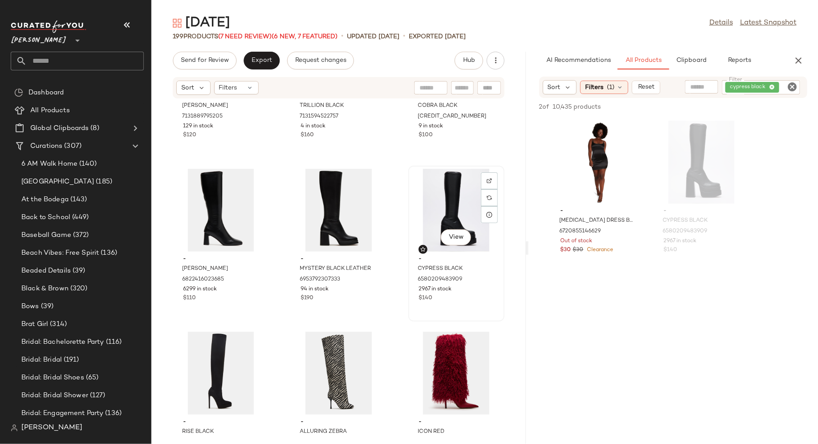
click at [457, 294] on div "$140" at bounding box center [457, 298] width 76 height 8
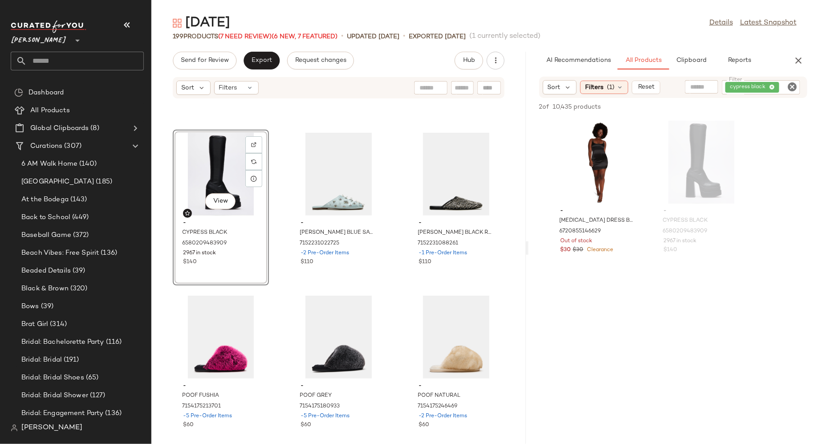
scroll to position [272, 0]
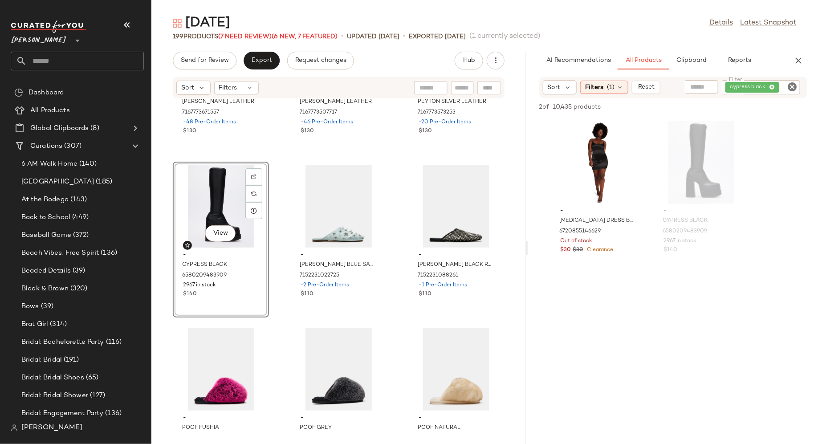
drag, startPoint x: 218, startPoint y: 141, endPoint x: 446, endPoint y: 21, distance: 257.1
click at [460, 86] on input "text" at bounding box center [463, 87] width 16 height 9
type input "****"
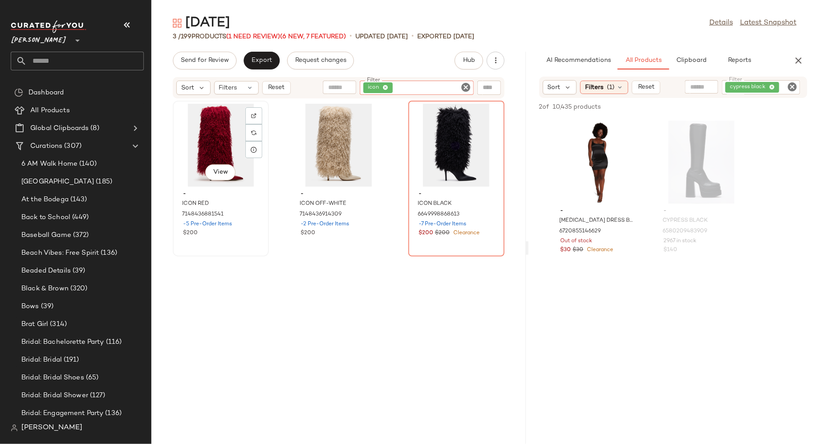
click at [224, 142] on div "View" at bounding box center [221, 145] width 90 height 83
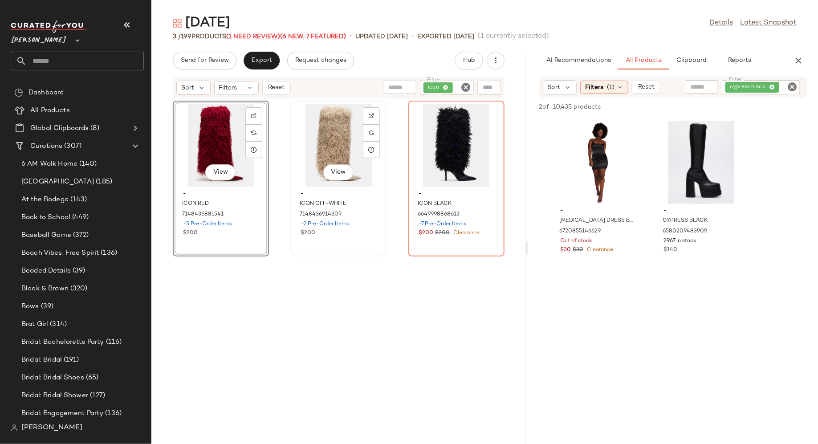
click at [361, 244] on div "View - ICON OFF-WHITE 7148436914309 -2 Pre-Order Items $200" at bounding box center [338, 179] width 94 height 154
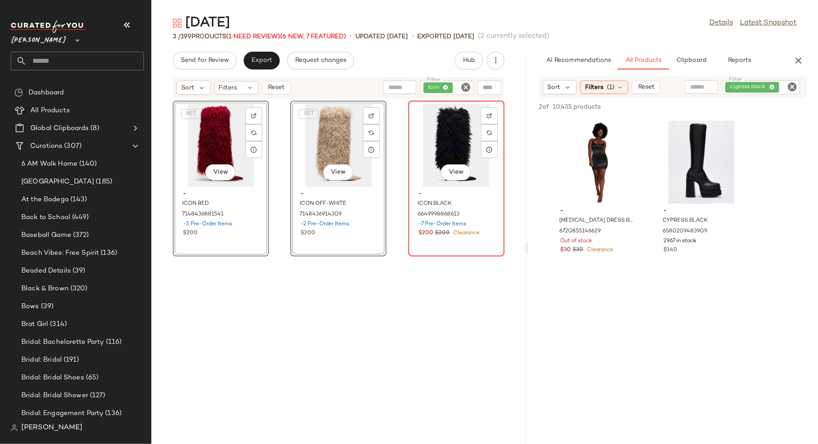
click at [442, 247] on div "View - ICON BLACK 6649998868613 -7 Pre-Order Items $200 $200 Clearance" at bounding box center [456, 179] width 94 height 154
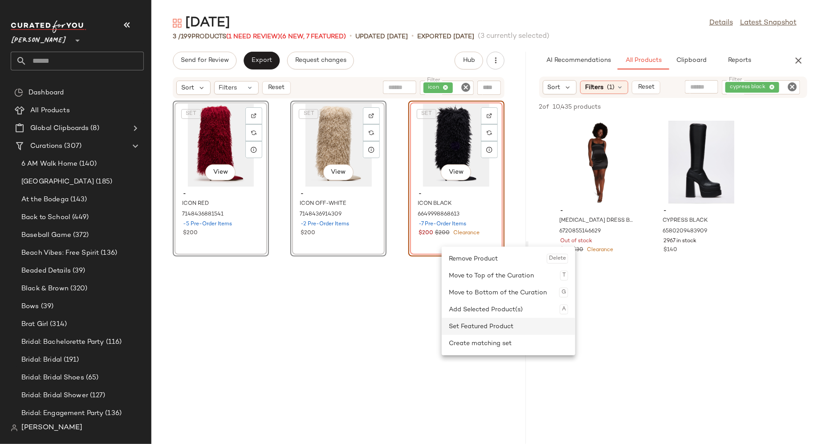
click at [474, 326] on div "Set Featured Product" at bounding box center [508, 326] width 119 height 17
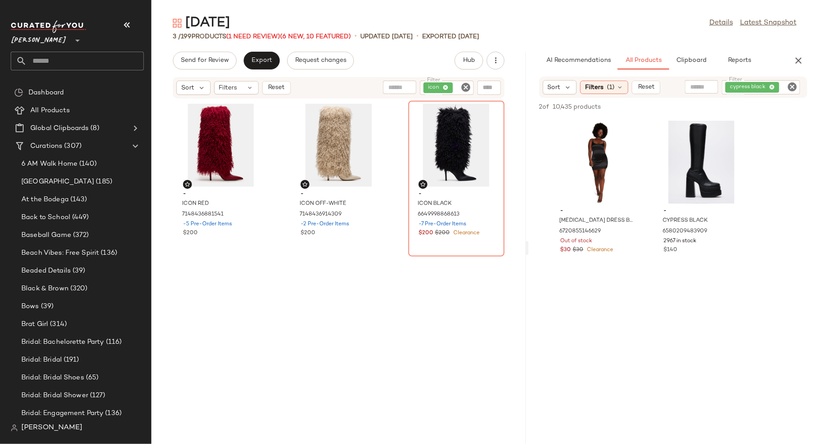
click at [470, 85] on icon "Clear Filter" at bounding box center [465, 87] width 11 height 11
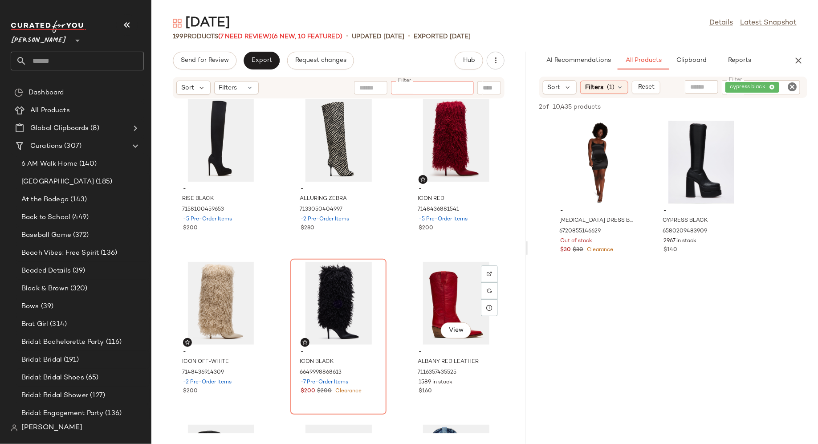
scroll to position [3917, 0]
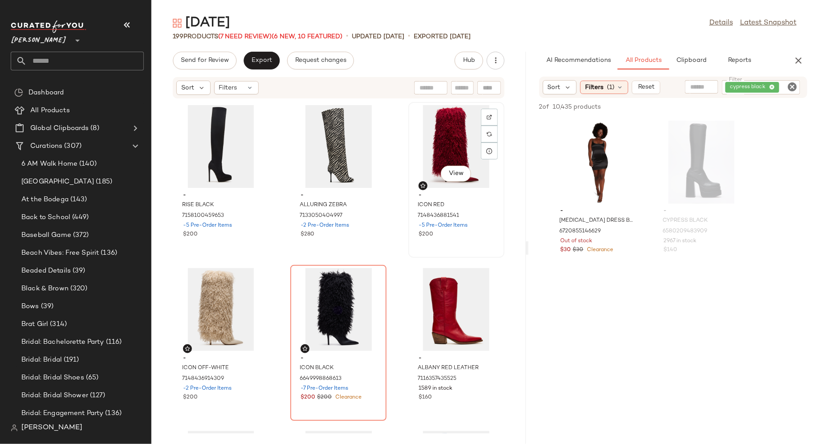
click at [444, 245] on div "View - ICON RED 7148436881541 -5 Pre-Order Items $200" at bounding box center [456, 180] width 94 height 154
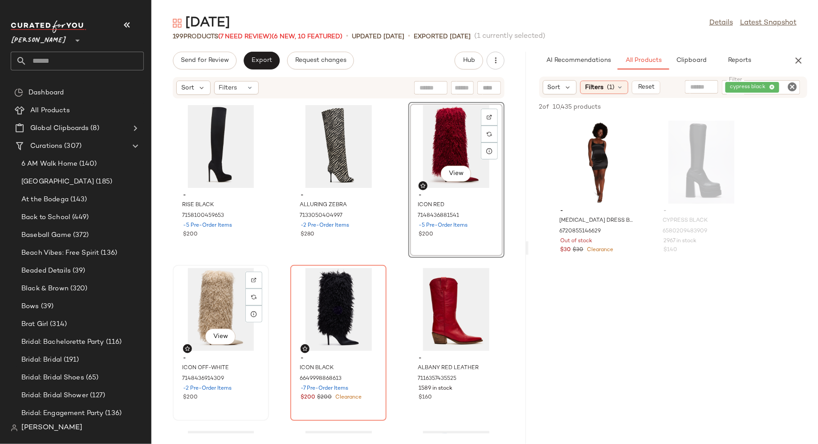
click at [226, 407] on div "View - ICON OFF-WHITE 7148436914309 -2 Pre-Order Items $200" at bounding box center [221, 343] width 94 height 154
click at [326, 412] on div "View - ICON BLACK 6649998868613 -7 Pre-Order Items $200 $200 Clearance" at bounding box center [338, 343] width 94 height 154
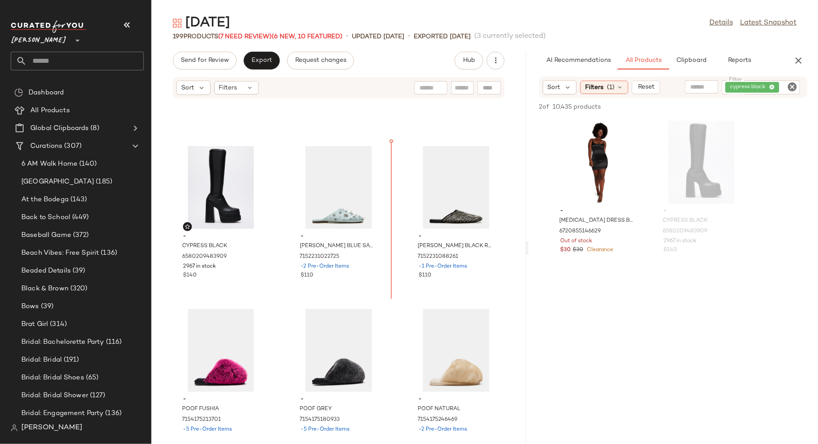
scroll to position [286, 0]
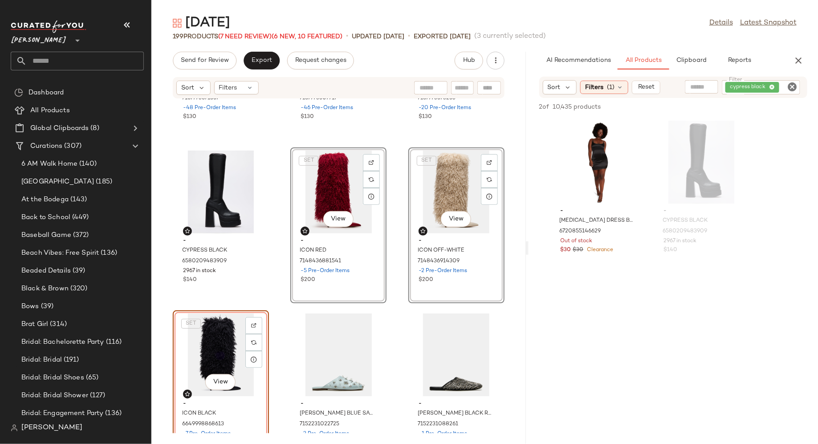
drag, startPoint x: 410, startPoint y: 144, endPoint x: 599, endPoint y: 0, distance: 237.7
click at [792, 85] on icon "Clear Filter" at bounding box center [792, 86] width 11 height 11
click at [781, 85] on input "Filter" at bounding box center [759, 87] width 76 height 9
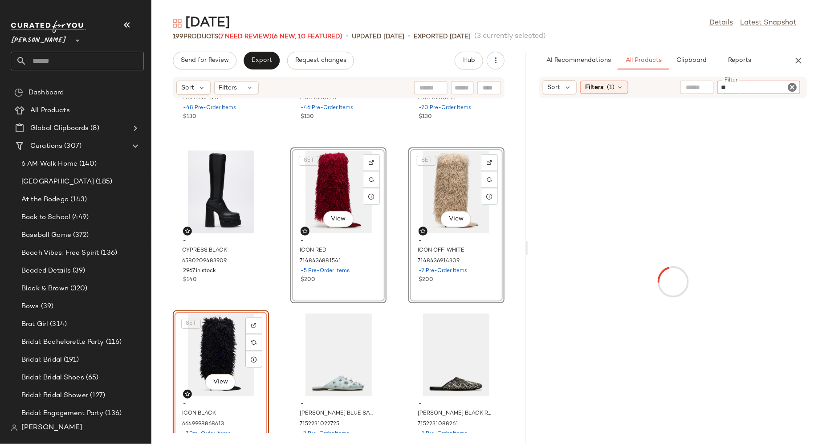
type input "***"
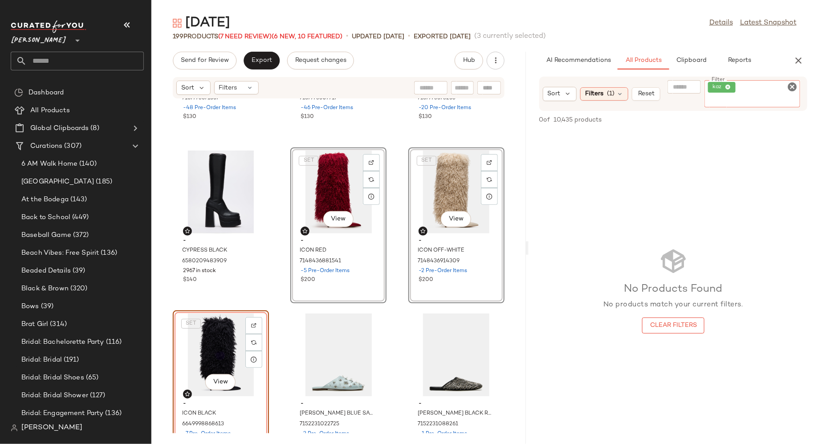
click at [463, 83] on input "text" at bounding box center [463, 87] width 16 height 9
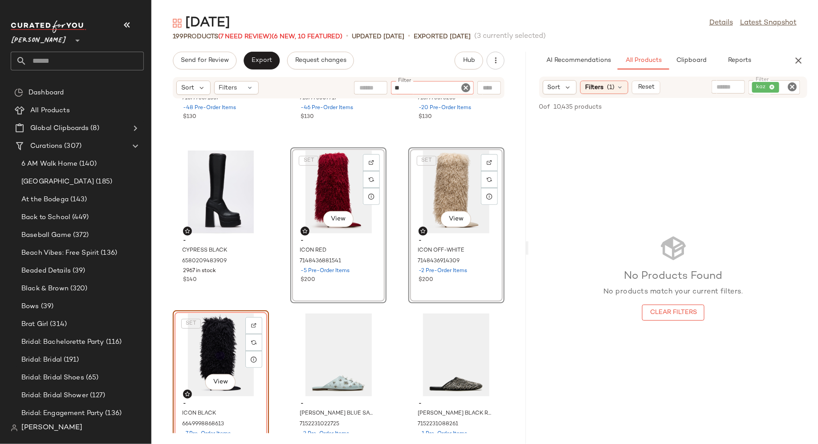
type input "***"
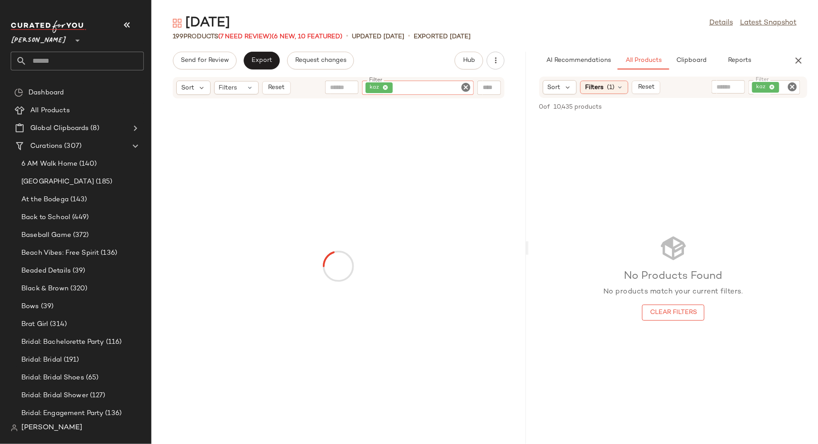
click at [793, 85] on icon "Clear Filter" at bounding box center [792, 86] width 11 height 11
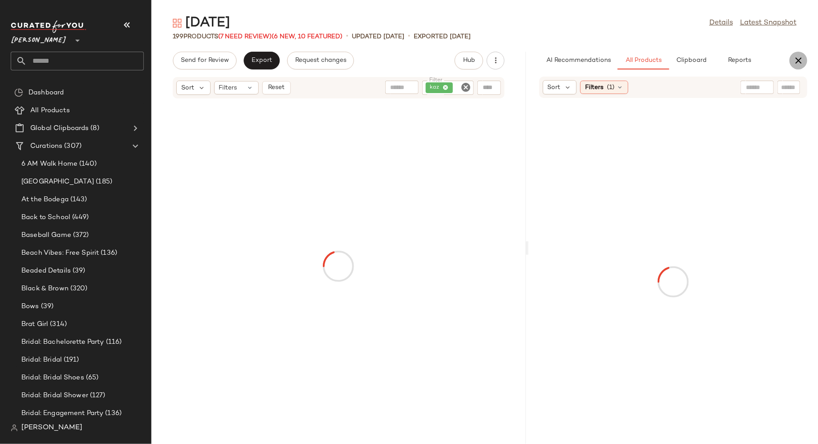
click at [799, 62] on icon "button" at bounding box center [798, 60] width 11 height 11
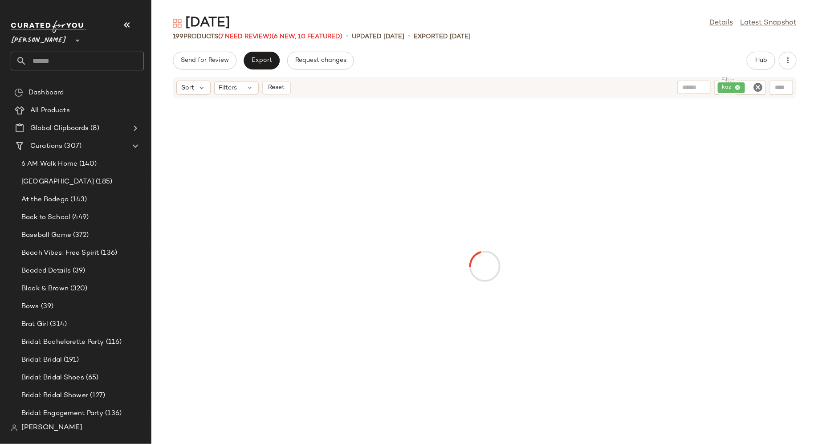
click at [754, 83] on icon "Clear Filter" at bounding box center [757, 87] width 11 height 11
